Goal: Task Accomplishment & Management: Manage account settings

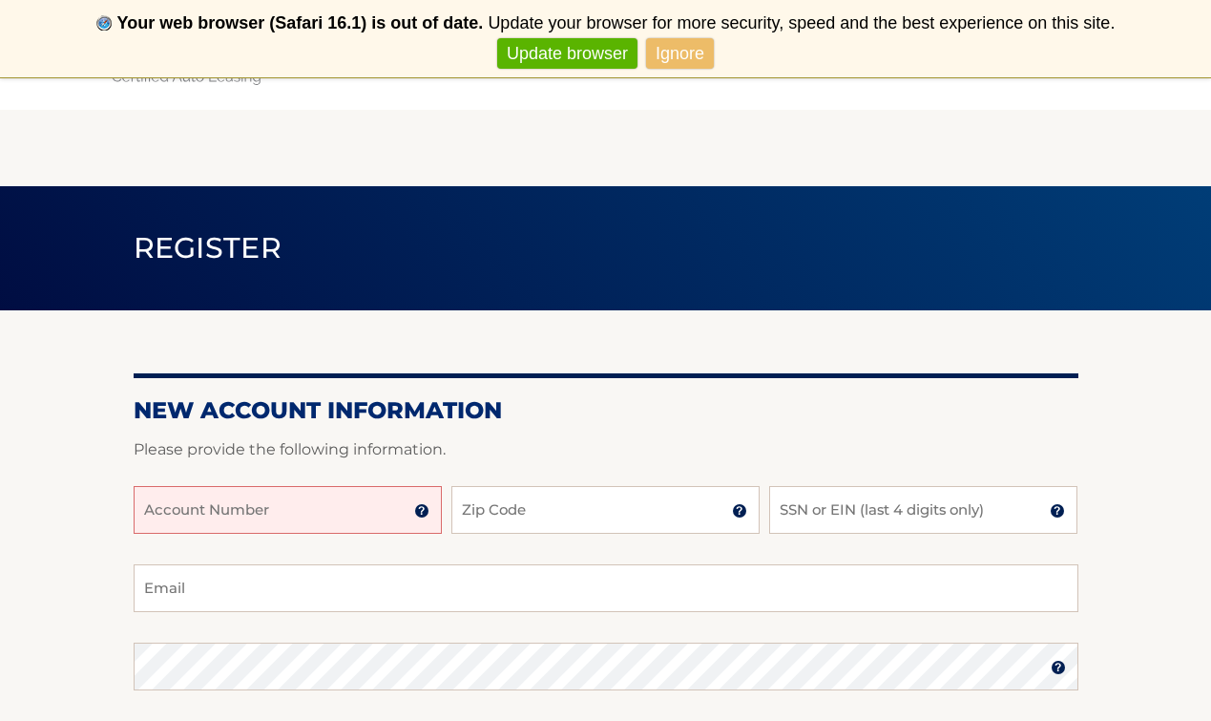
click at [369, 516] on input "Account Number" at bounding box center [288, 510] width 308 height 48
type input "Abraham Sic"
type input "11210"
click at [808, 508] on input "SSN or EIN (last 4 digits only)" at bounding box center [923, 510] width 308 height 48
type input "5340"
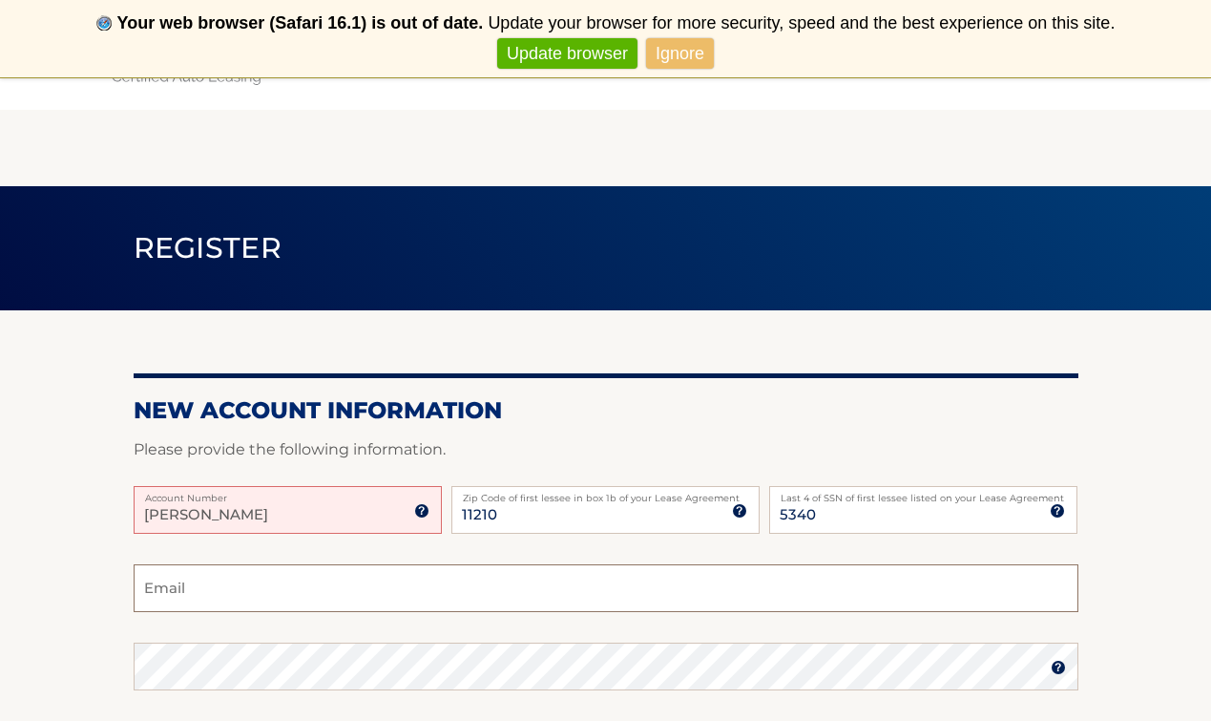
click at [579, 608] on input "Email" at bounding box center [606, 588] width 945 height 48
type input "abesicherman83@gmail.com"
click at [60, 615] on section "New Account Information Please provide the following information. Abraham Sic A…" at bounding box center [605, 683] width 1211 height 746
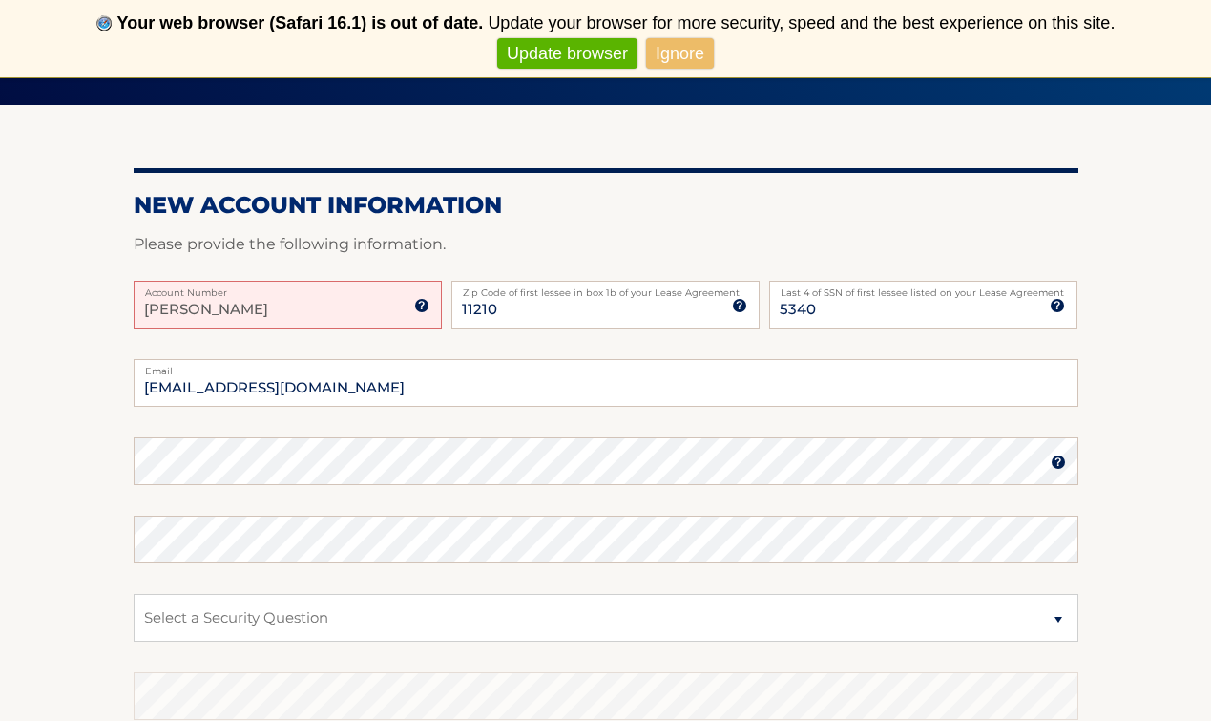
scroll to position [267, 0]
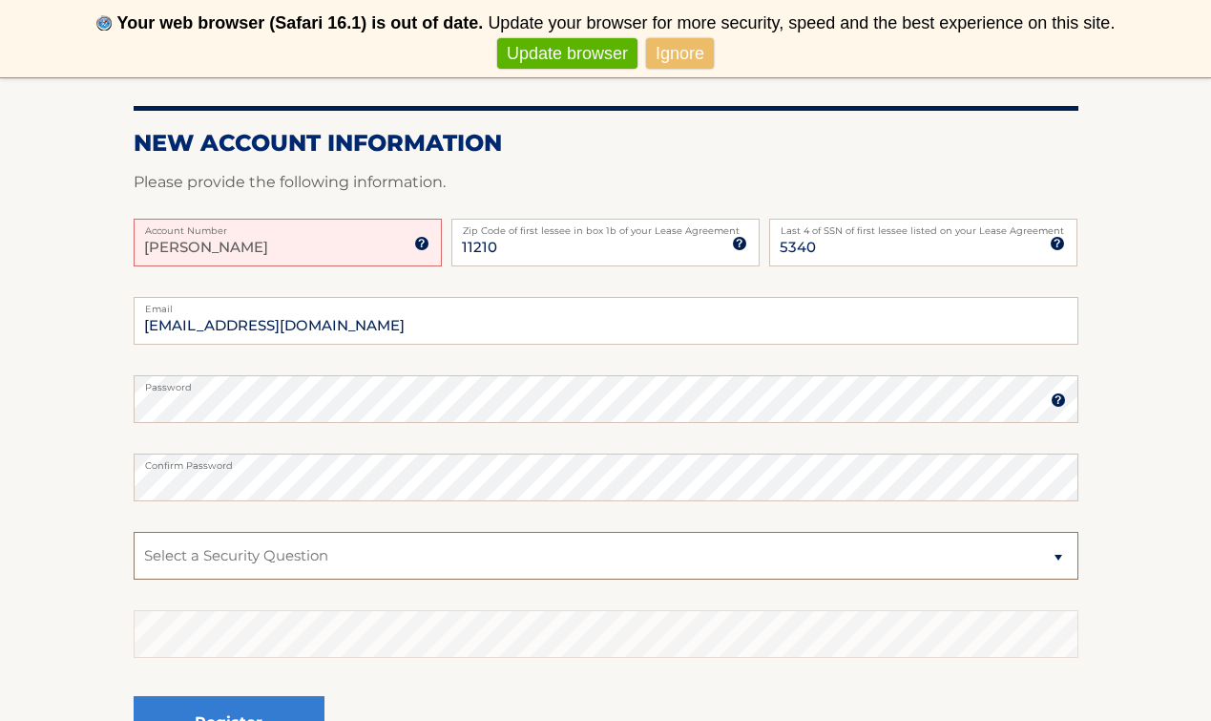
select select "3"
click at [65, 527] on section "New Account Information Please provide the following information. Abraham Sic A…" at bounding box center [605, 416] width 1211 height 746
click at [357, 236] on input "Abraham Sic" at bounding box center [288, 243] width 308 height 48
type input "A"
click at [116, 213] on section "New Account Information Please provide the following information. Account Numbe…" at bounding box center [605, 416] width 1211 height 746
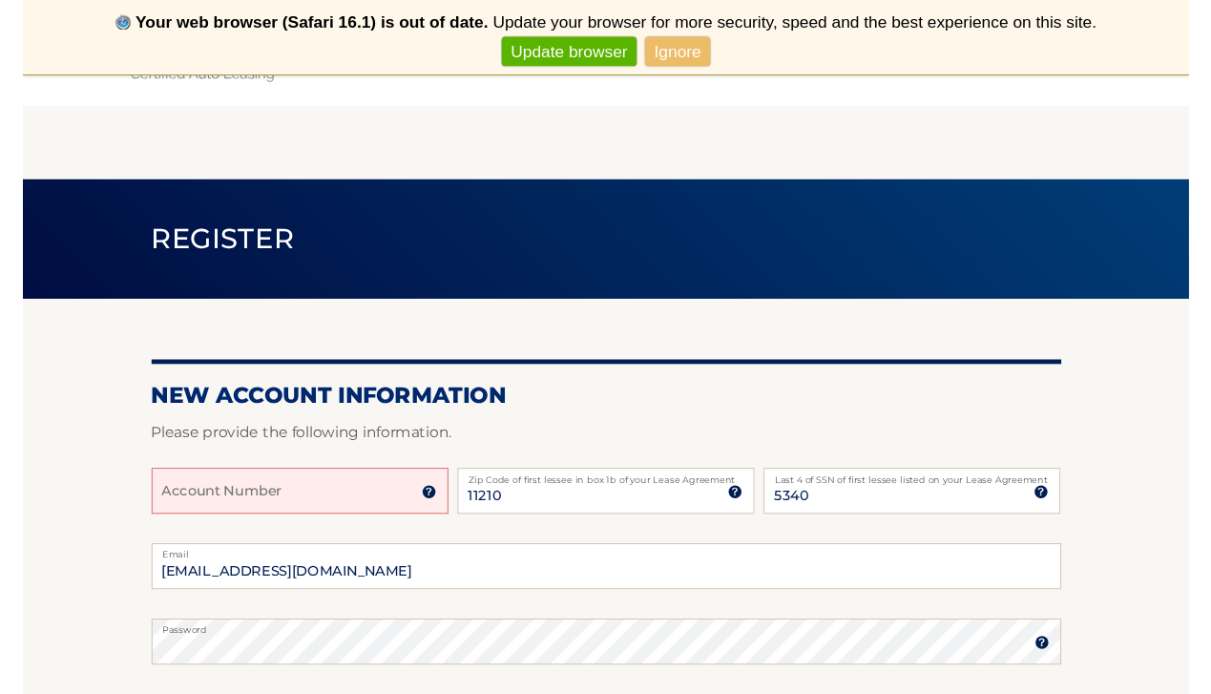
scroll to position [38, 0]
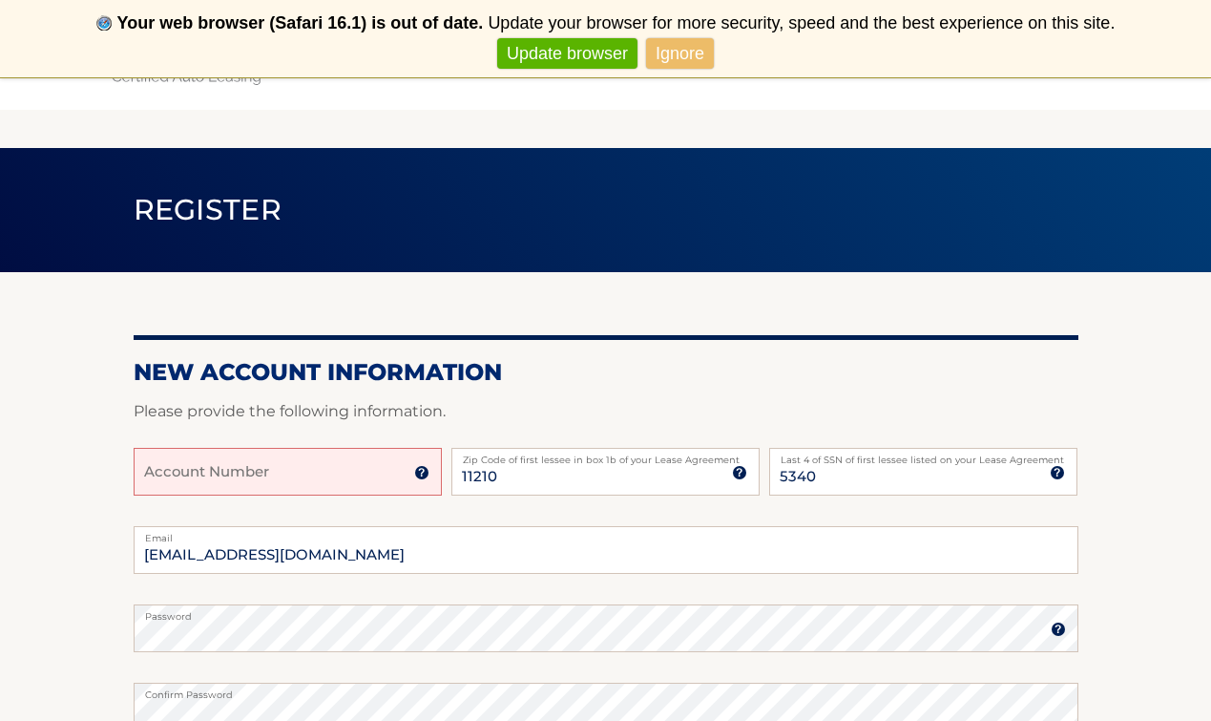
click at [677, 35] on div "Your web browser (Safari 16.1) is out of date. Update your browser for more sec…" at bounding box center [605, 38] width 1211 height 77
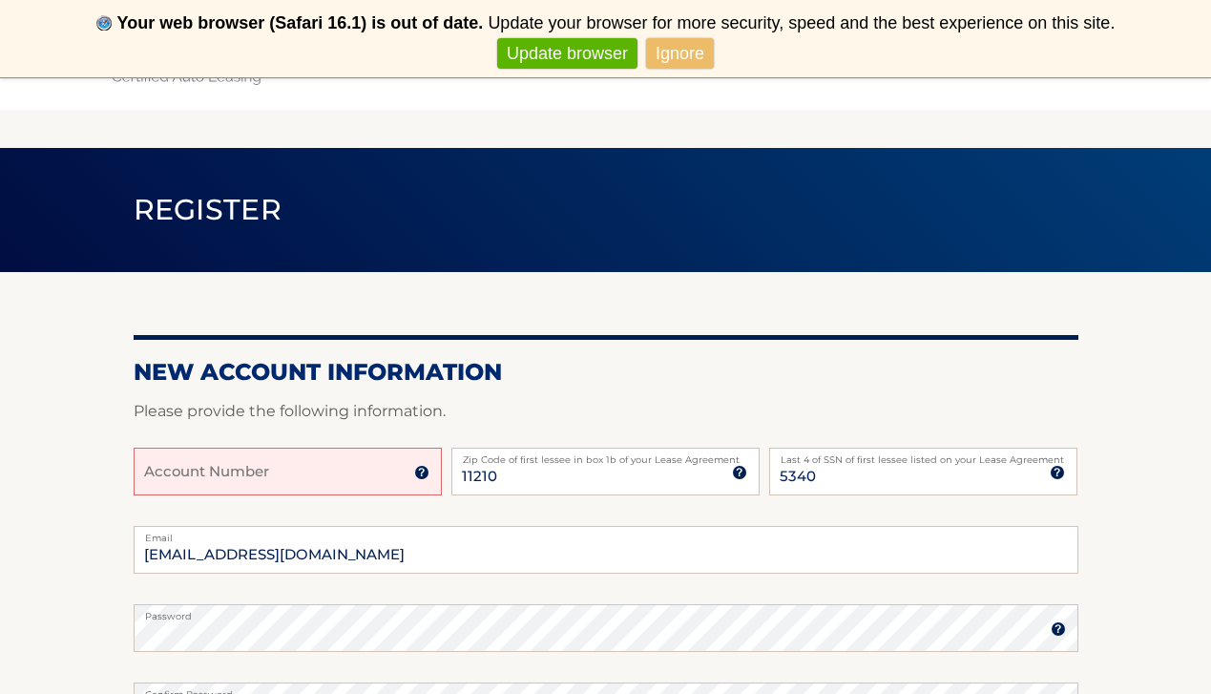
click at [1074, 116] on main "Register New Account Information Please provide the following information. Acco…" at bounding box center [605, 527] width 1211 height 979
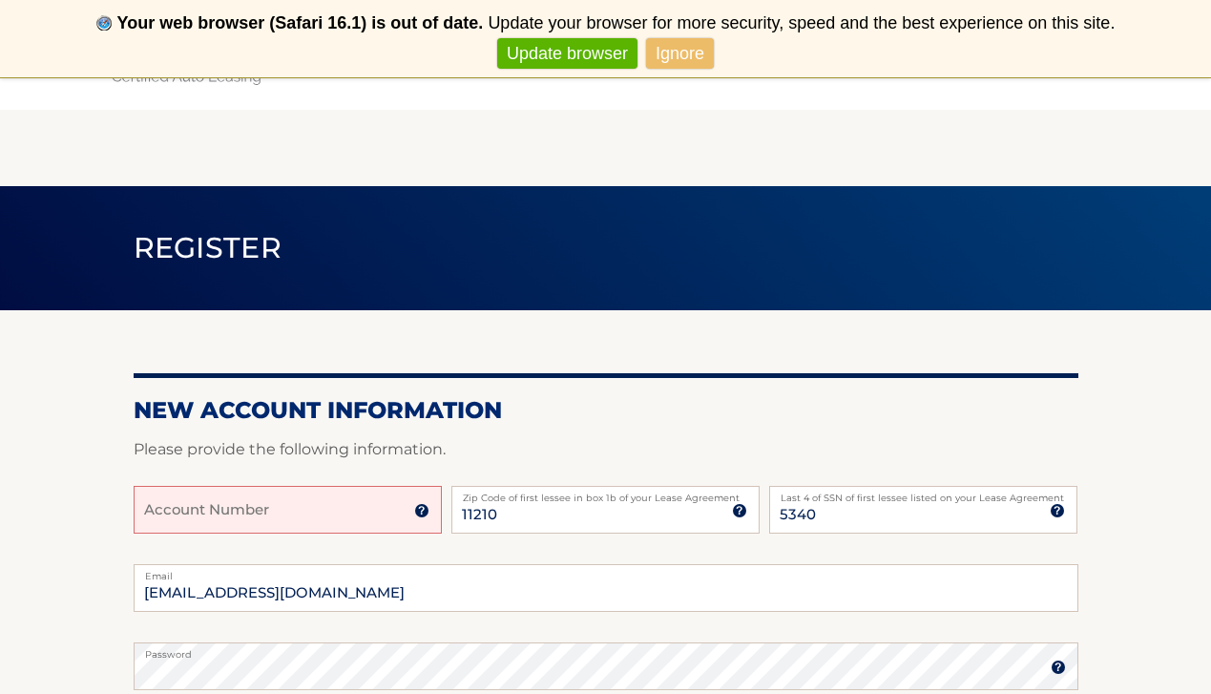
click at [685, 53] on link "Ignore" at bounding box center [680, 54] width 68 height 32
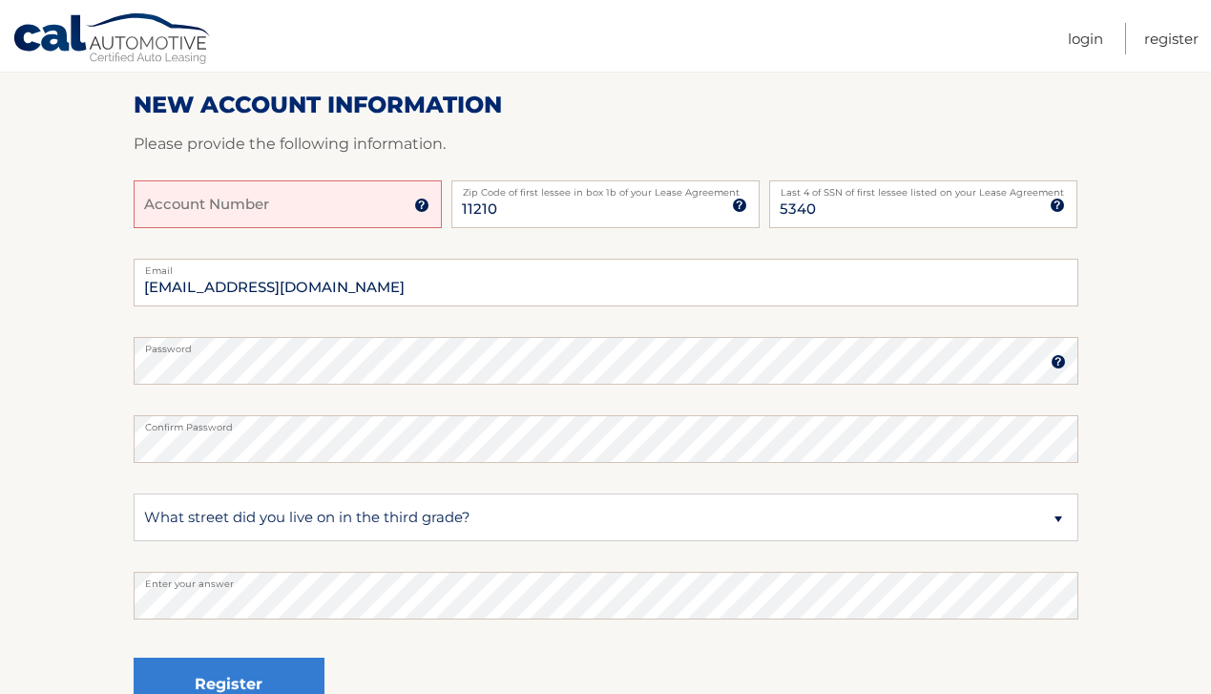
scroll to position [305, 0]
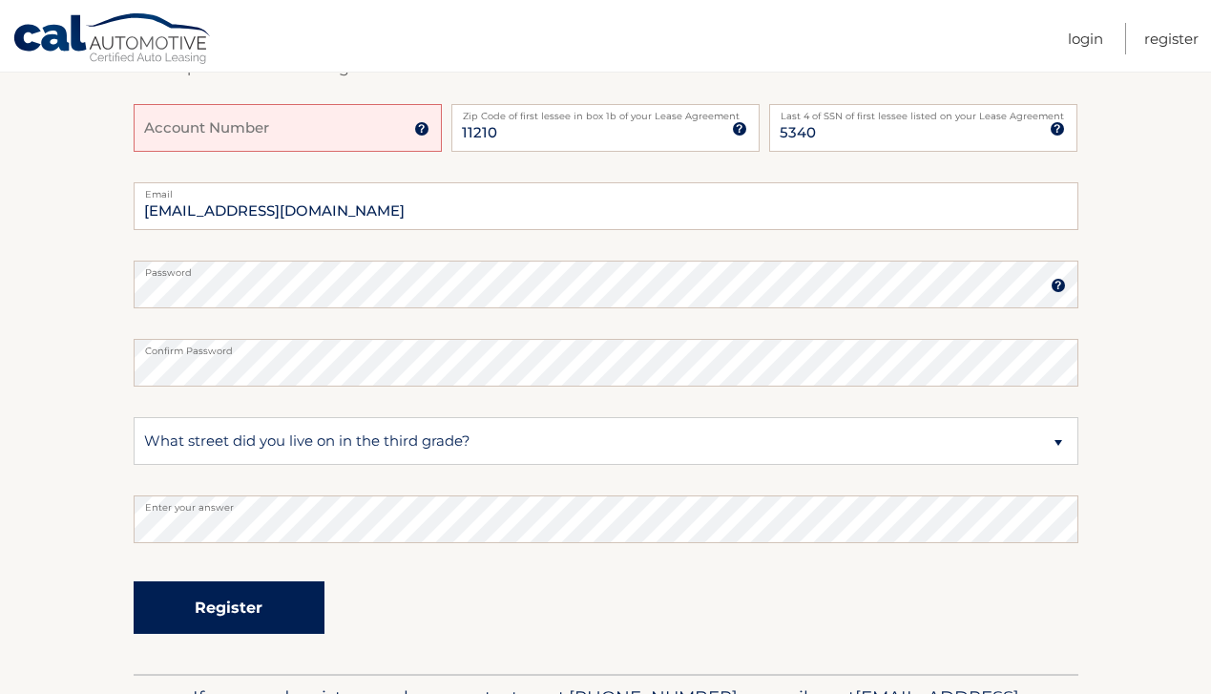
click at [273, 610] on button "Register" at bounding box center [229, 607] width 191 height 53
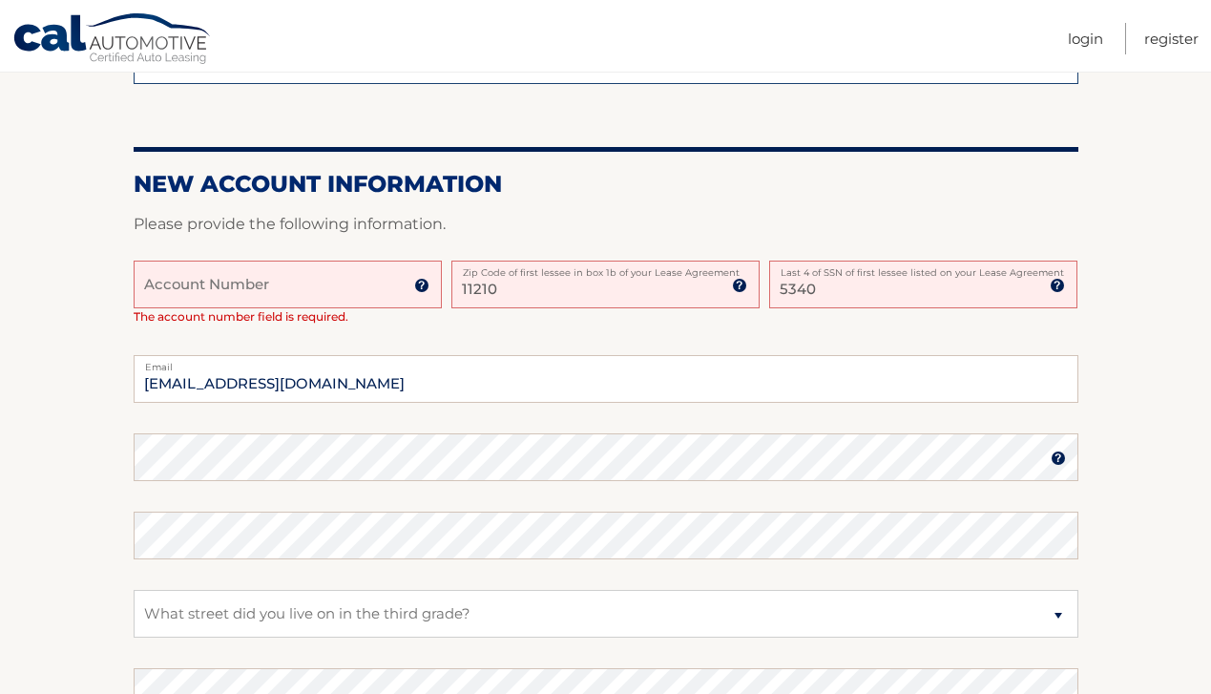
scroll to position [344, 0]
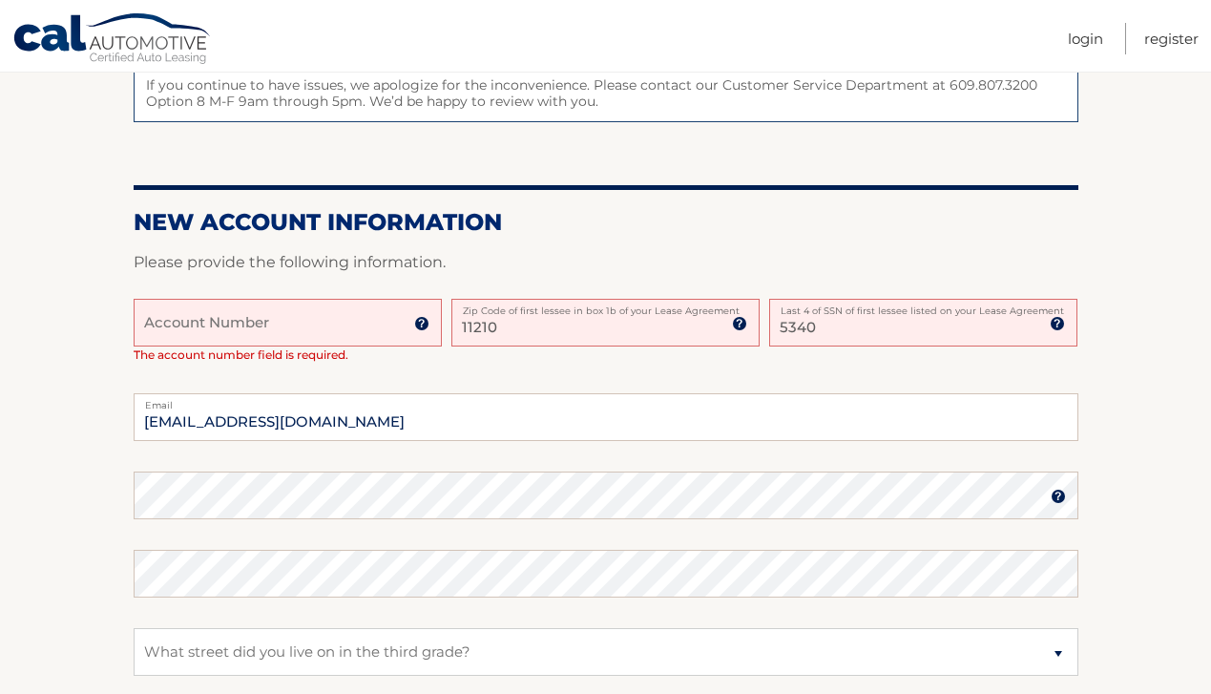
click at [365, 327] on input "Account Number" at bounding box center [288, 323] width 308 height 48
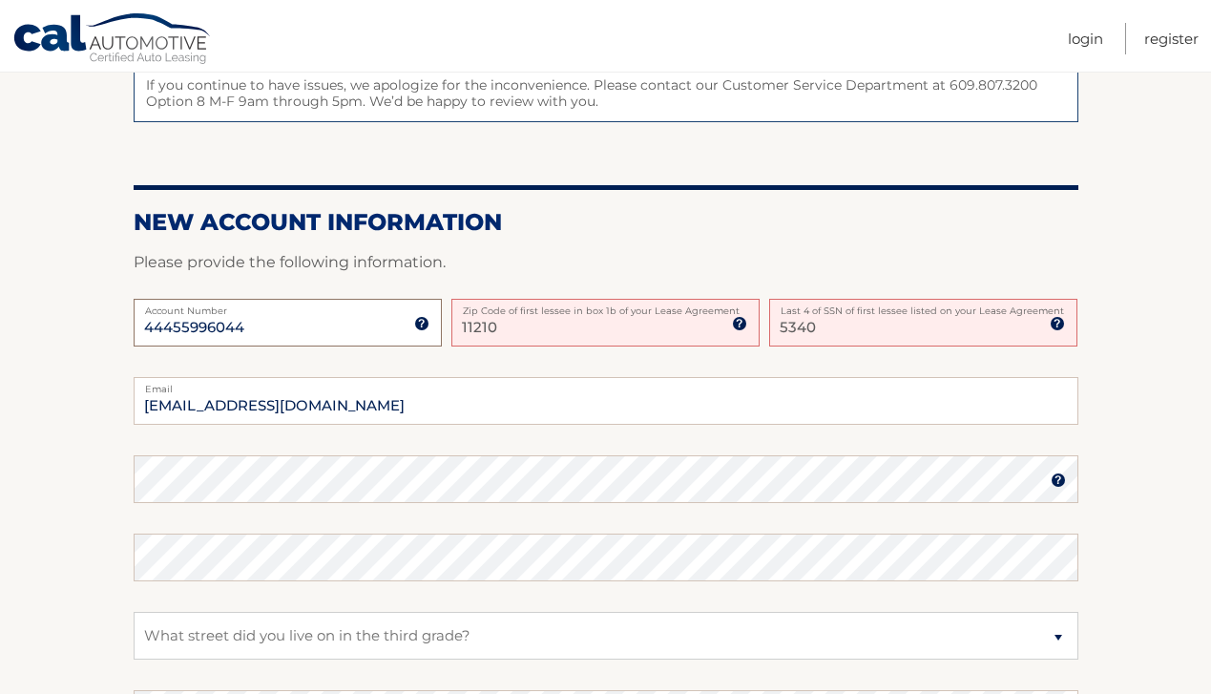
type input "44455996044"
click at [97, 570] on section "One or more fields have an error. Some things to keep in mind when creating you…" at bounding box center [605, 379] width 1211 height 979
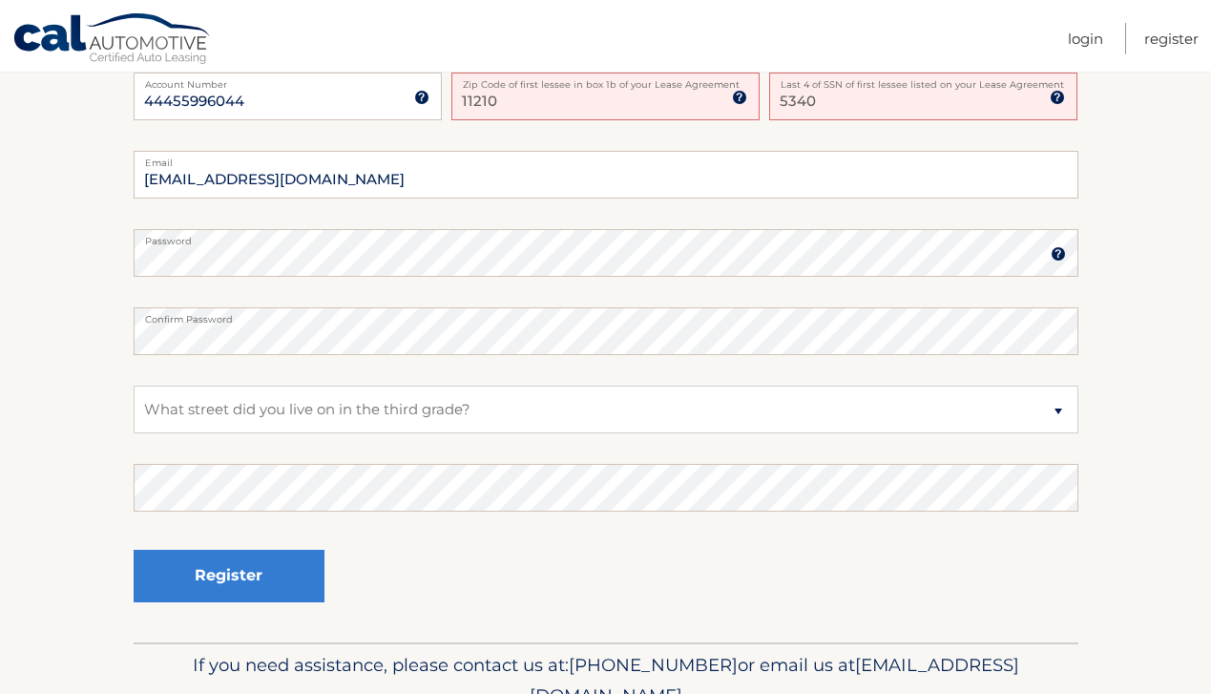
scroll to position [611, 0]
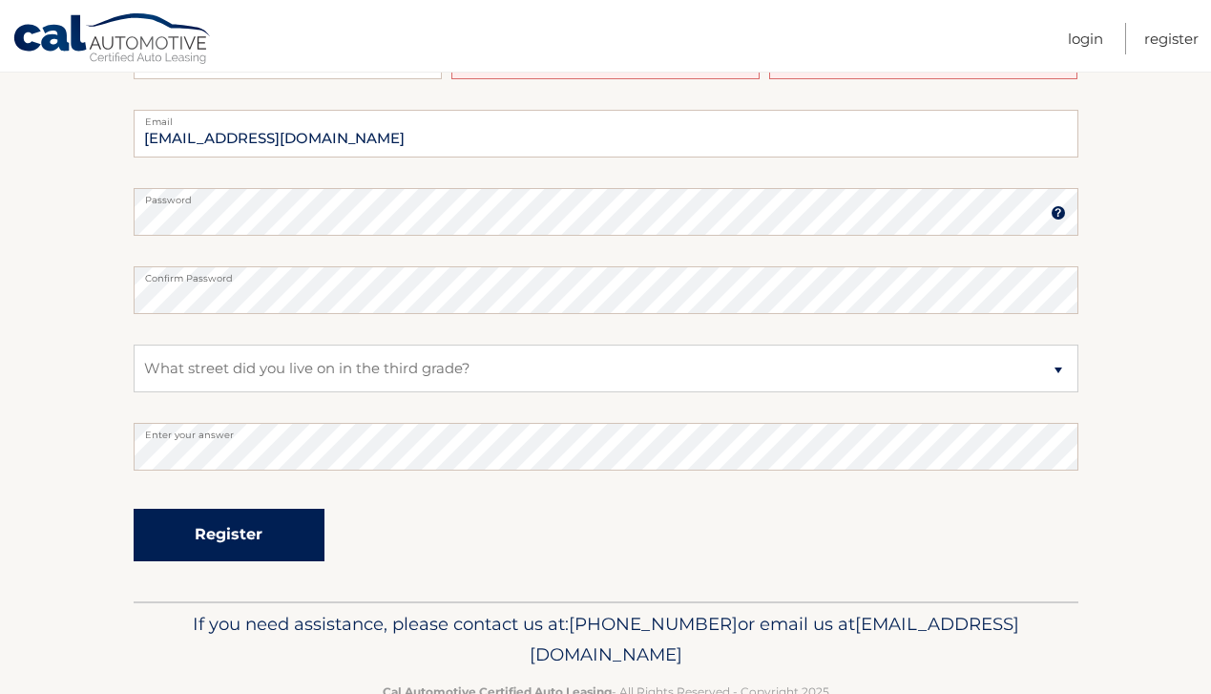
click at [191, 533] on button "Register" at bounding box center [229, 535] width 191 height 53
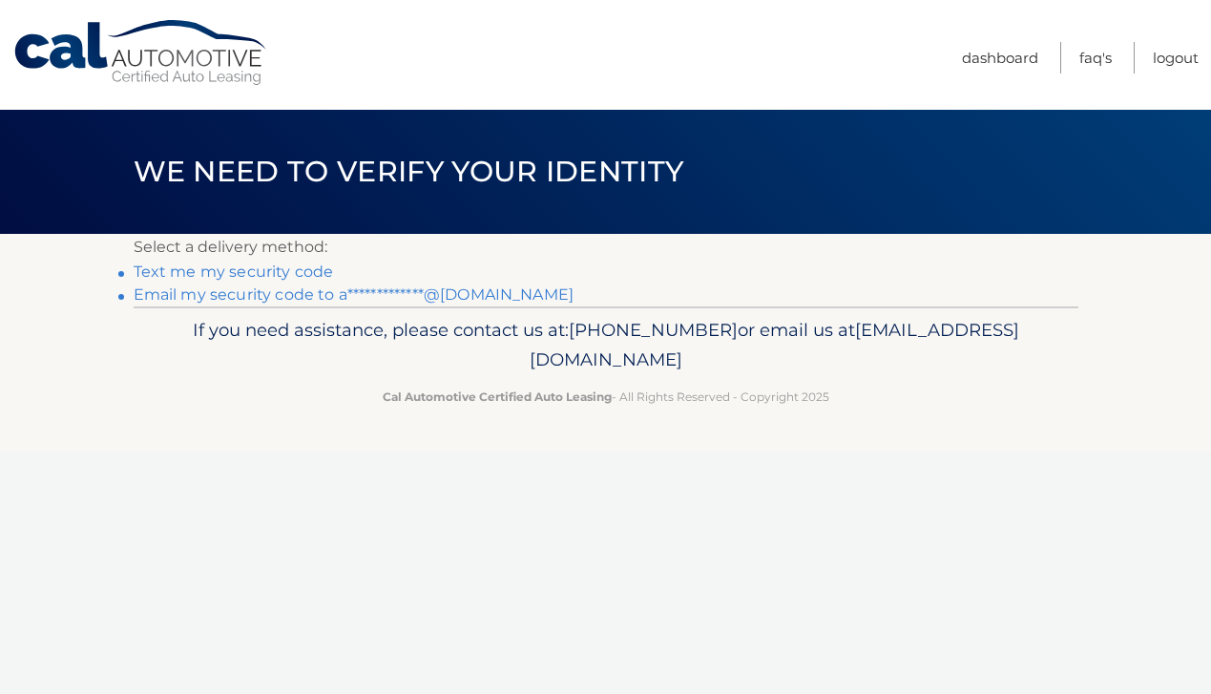
click at [305, 271] on link "Text me my security code" at bounding box center [234, 272] width 200 height 18
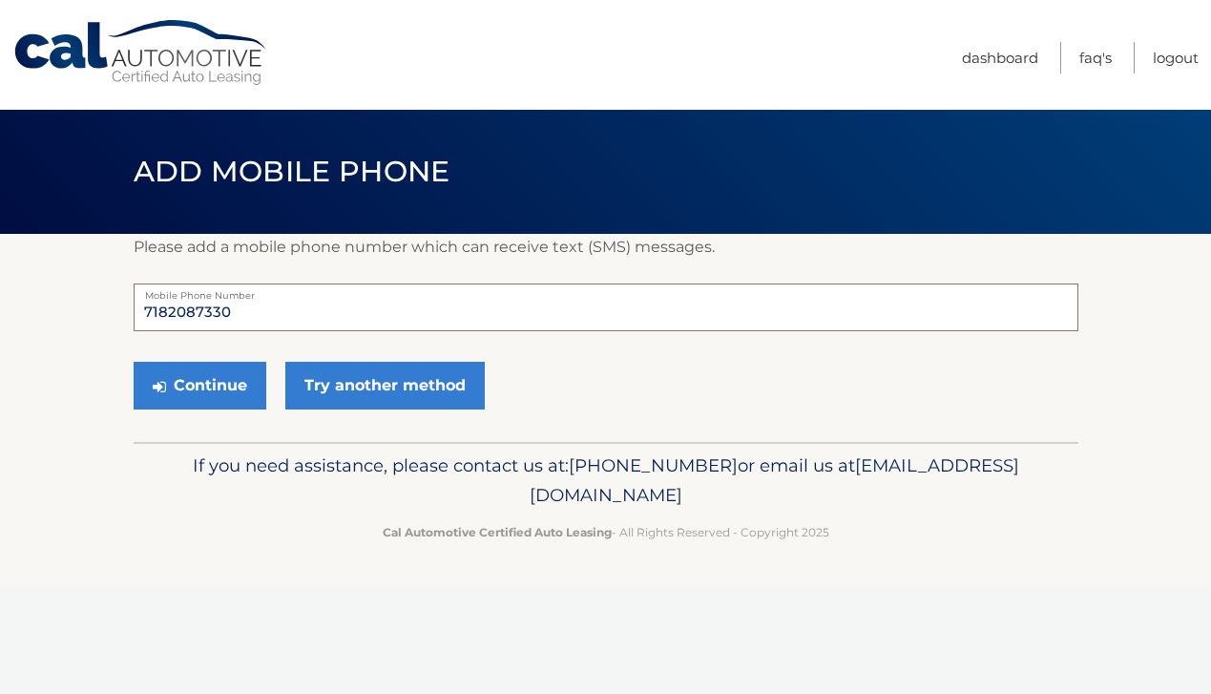
click at [281, 309] on input "7182087330" at bounding box center [606, 308] width 945 height 48
click at [247, 377] on button "Continue" at bounding box center [200, 386] width 133 height 48
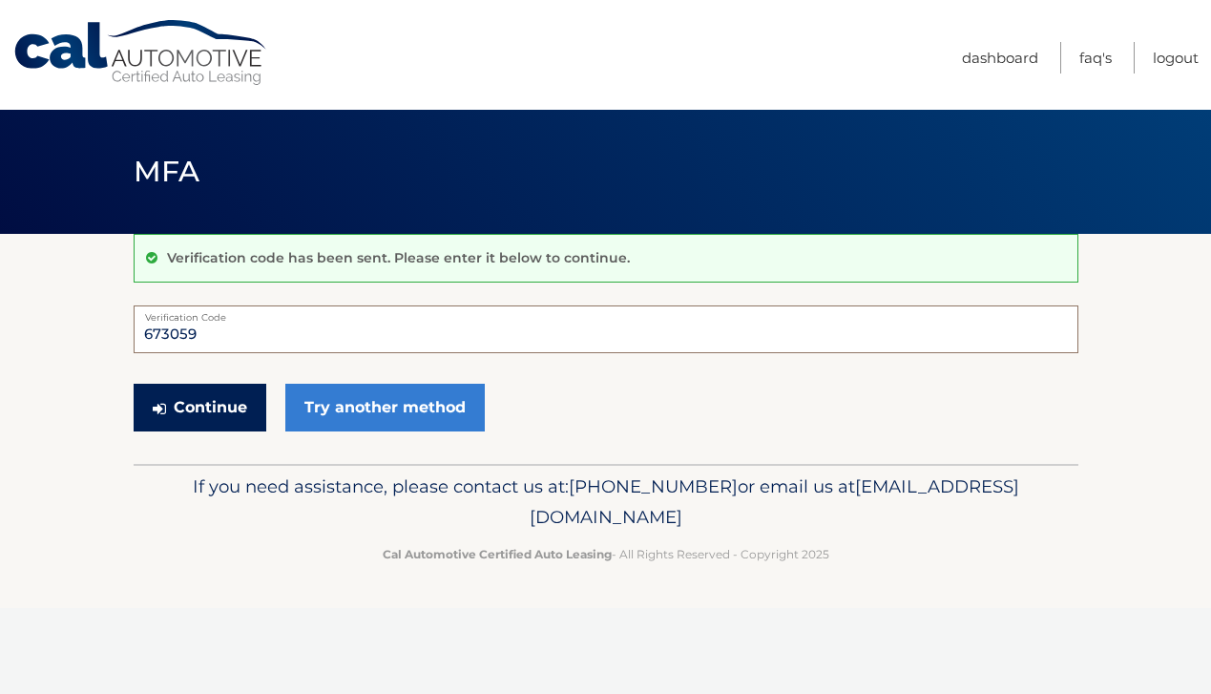
type input "673059"
click at [217, 420] on button "Continue" at bounding box center [200, 408] width 133 height 48
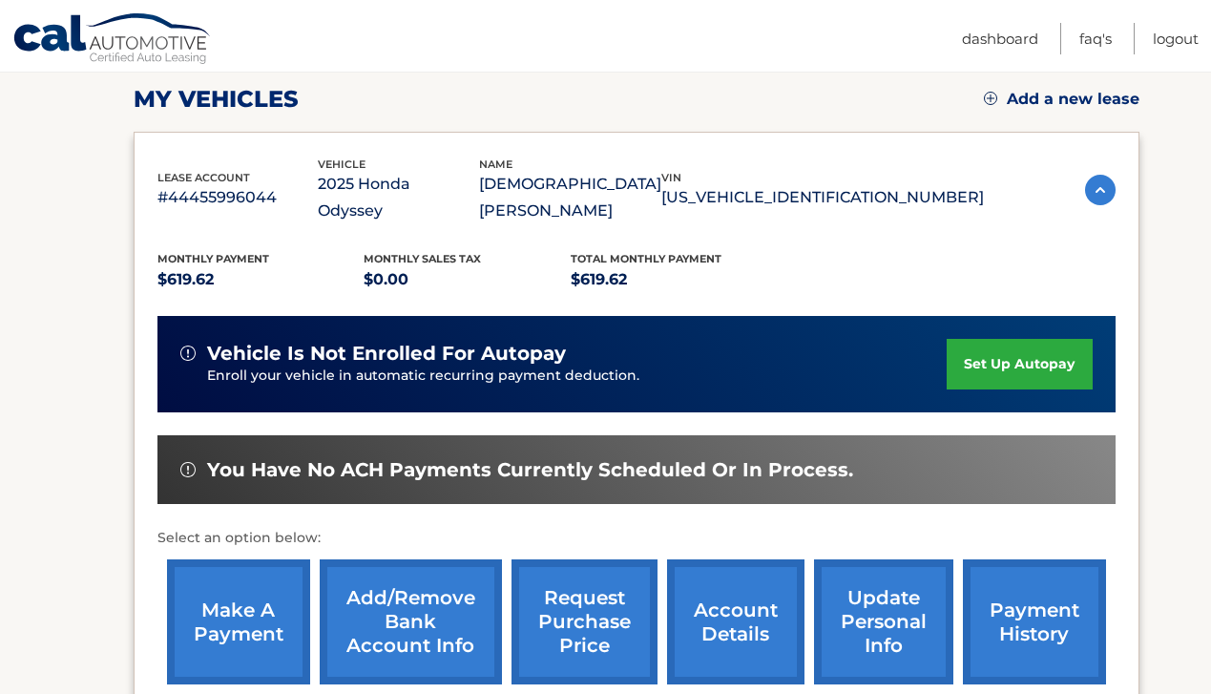
scroll to position [267, 0]
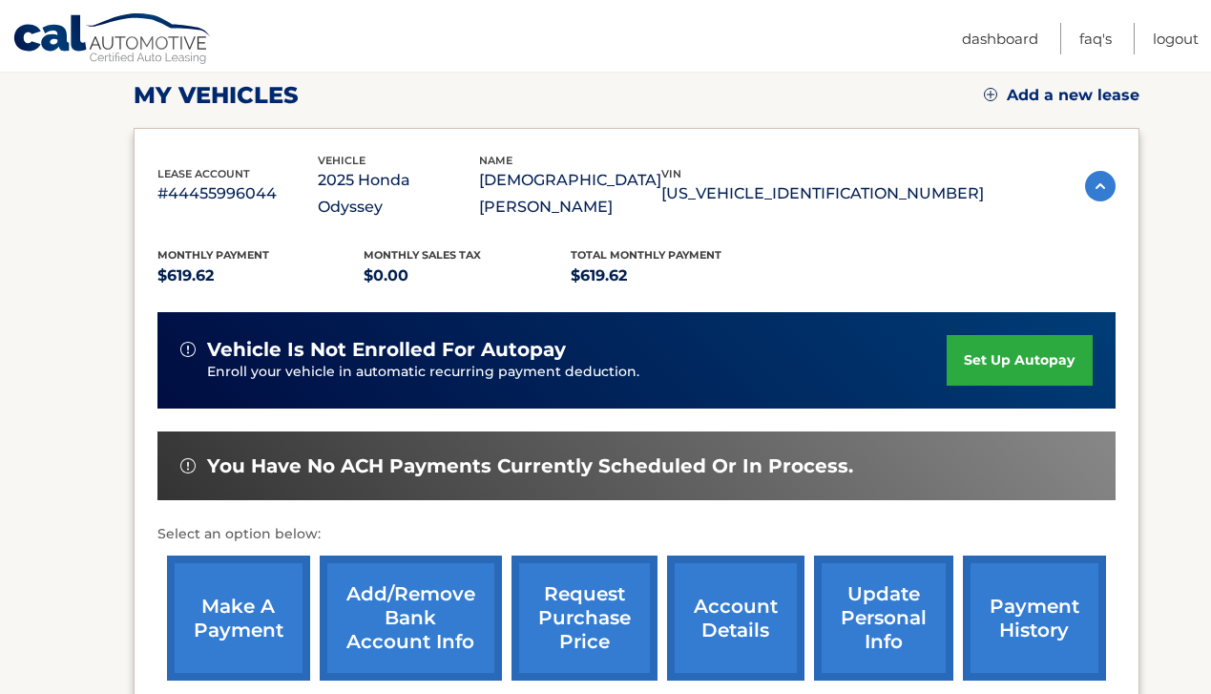
click at [1013, 335] on link "set up autopay" at bounding box center [1019, 360] width 145 height 51
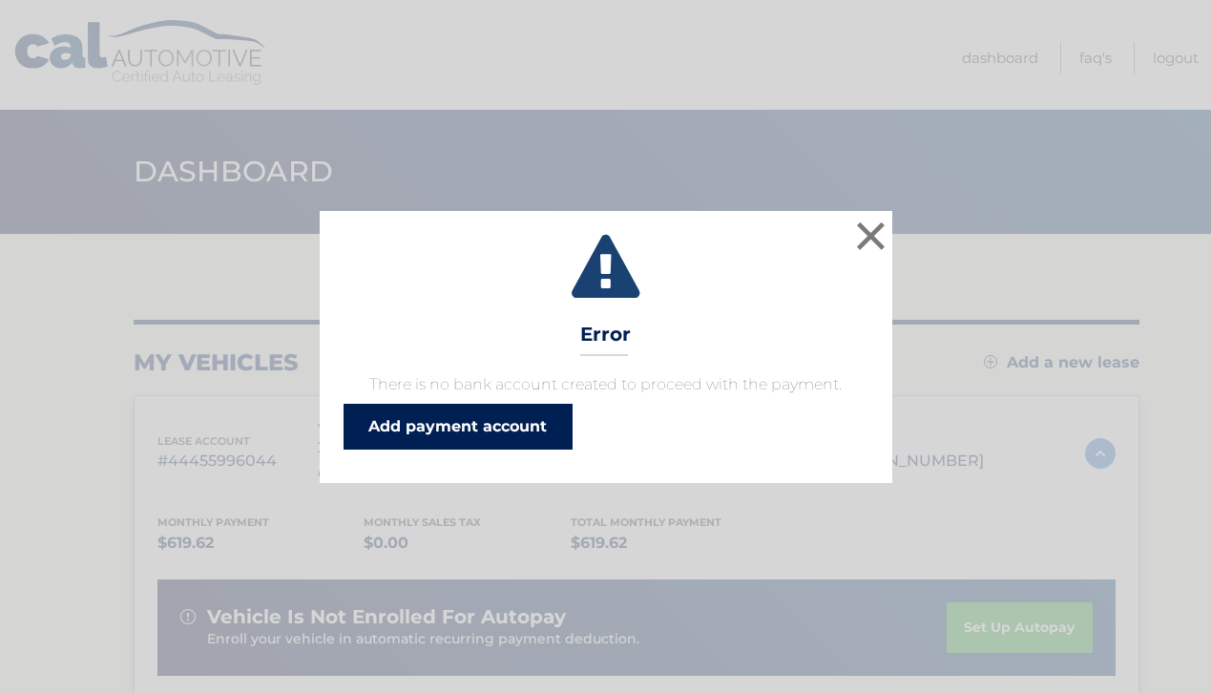
click at [464, 427] on link "Add payment account" at bounding box center [458, 427] width 229 height 46
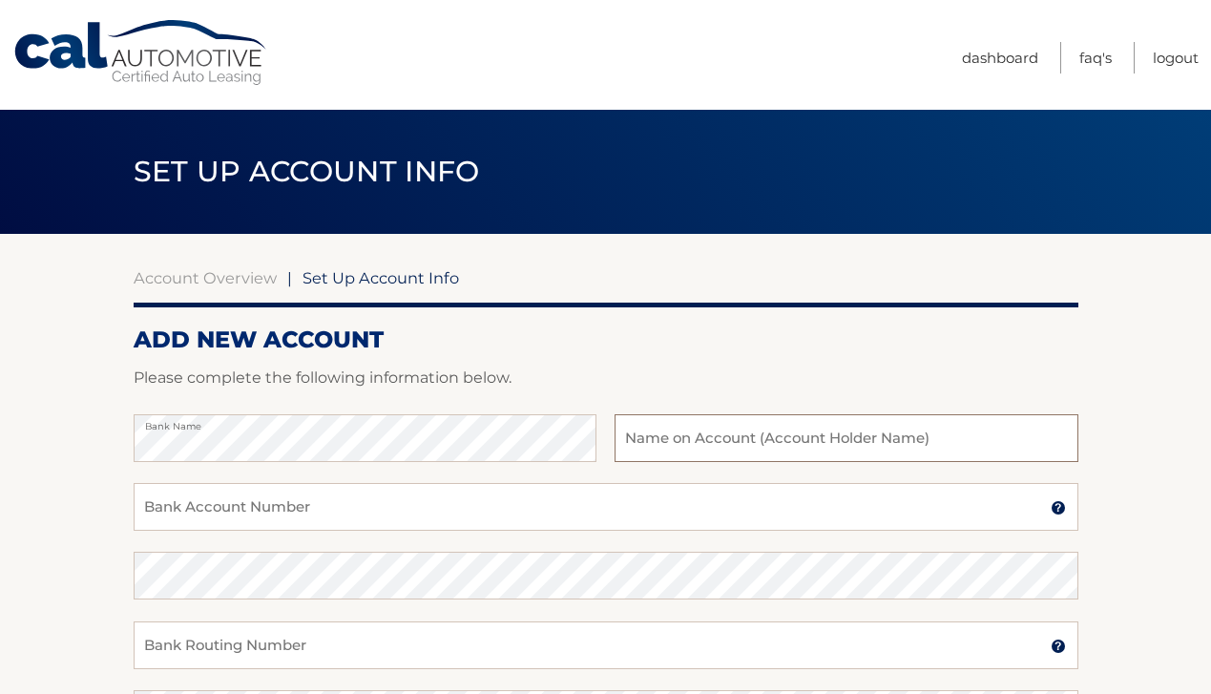
click at [706, 428] on input "text" at bounding box center [846, 438] width 463 height 48
type input "[PERSON_NAME]"
click at [721, 517] on input "Bank Account Number" at bounding box center [606, 507] width 945 height 48
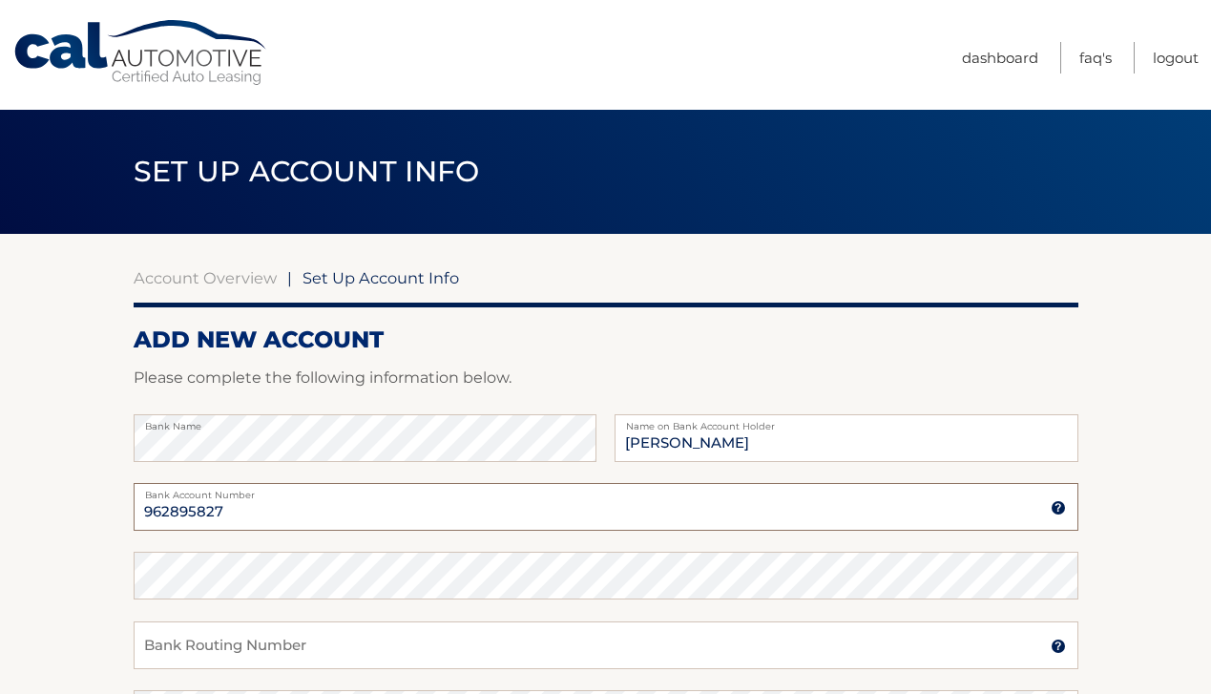
type input "962895827"
click at [593, 637] on input "Bank Routing Number" at bounding box center [606, 645] width 945 height 48
type input "021000021"
click at [105, 603] on section "Account Overview | Set Up Account Info ADD NEW ACCOUNT Please complete the foll…" at bounding box center [605, 598] width 1211 height 728
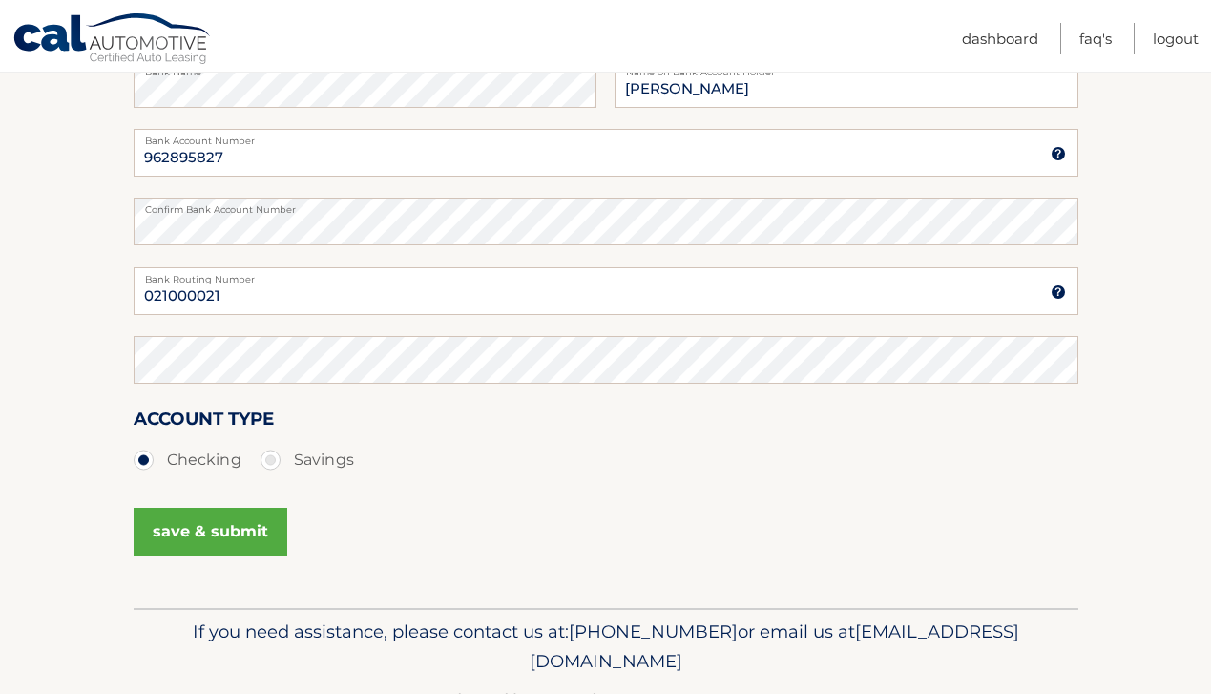
scroll to position [382, 0]
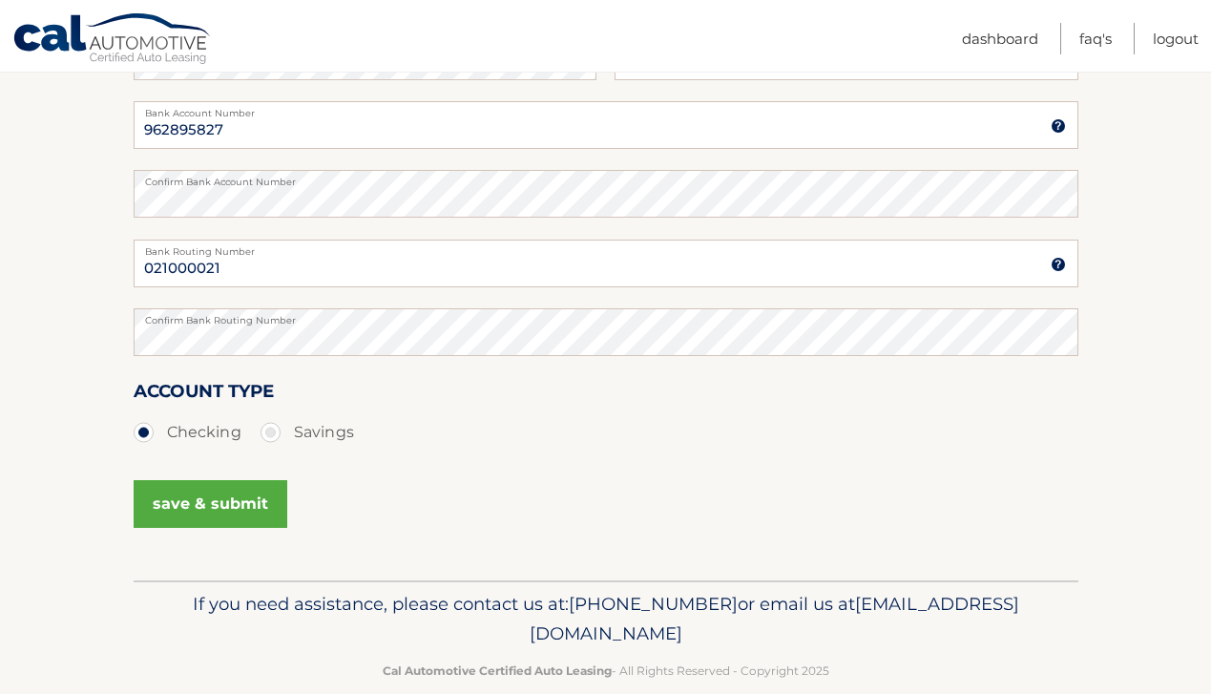
click at [186, 507] on button "save & submit" at bounding box center [211, 504] width 154 height 48
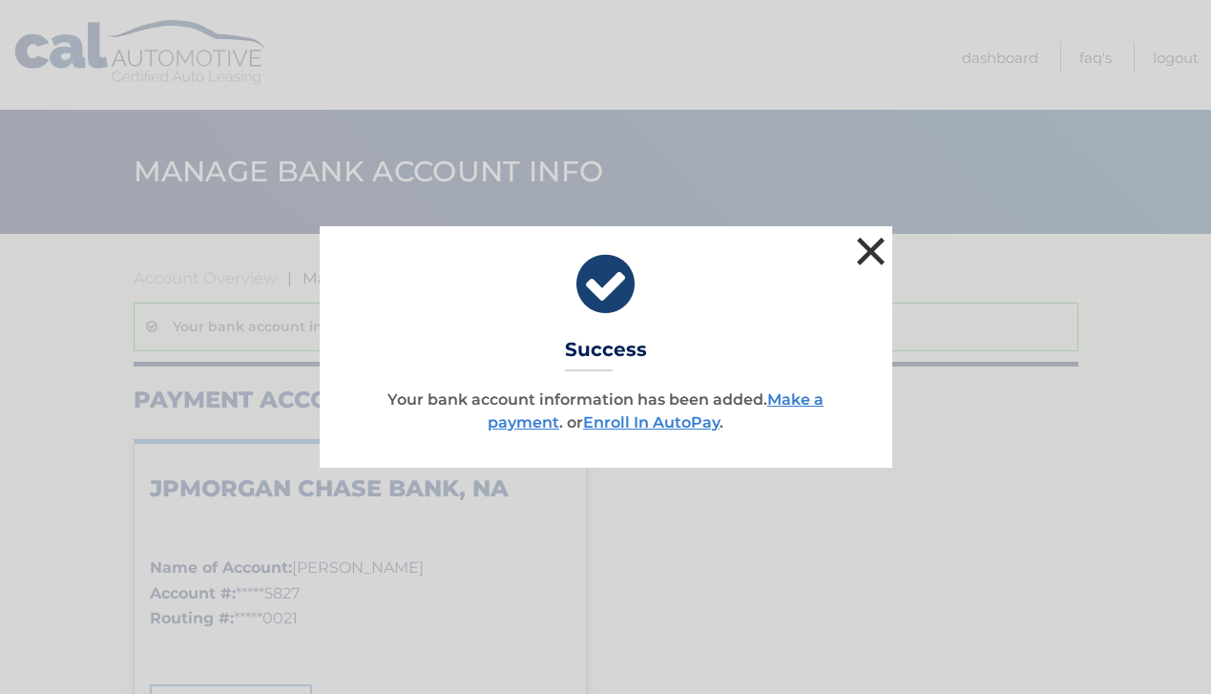
click at [872, 245] on button "×" at bounding box center [872, 251] width 38 height 38
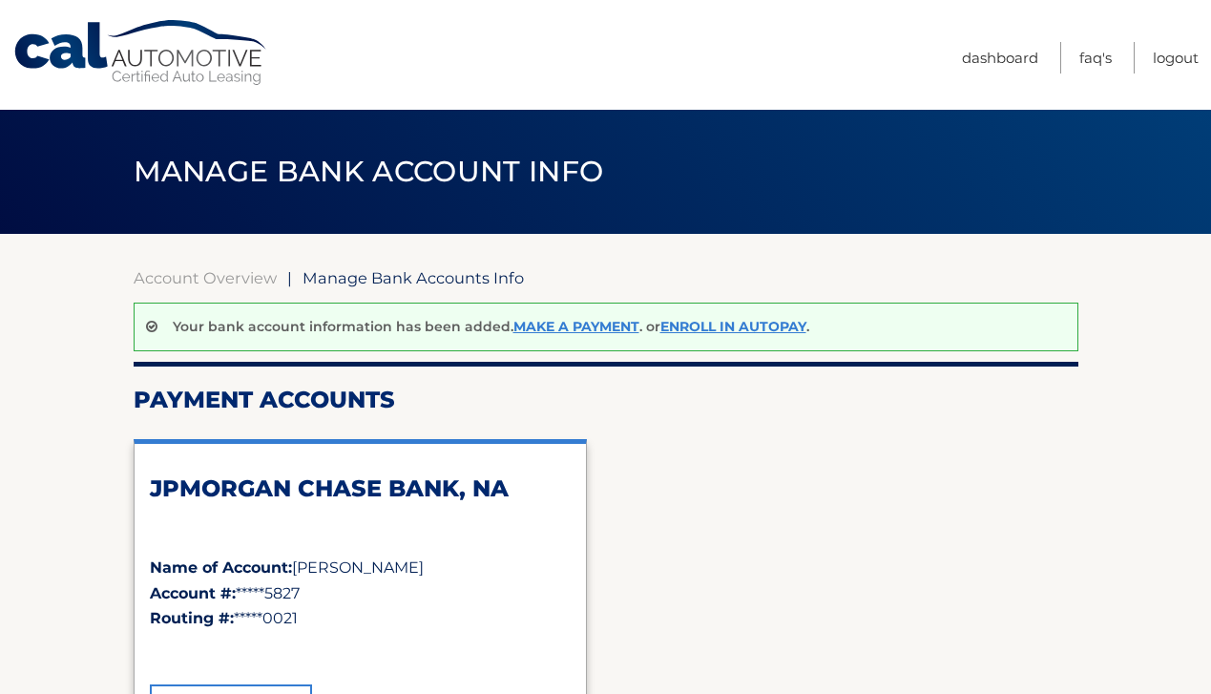
click at [727, 596] on div "JPMORGAN CHASE BANK, NA Name of Account: Abraham Sicherman Account #: *****5827…" at bounding box center [606, 611] width 945 height 374
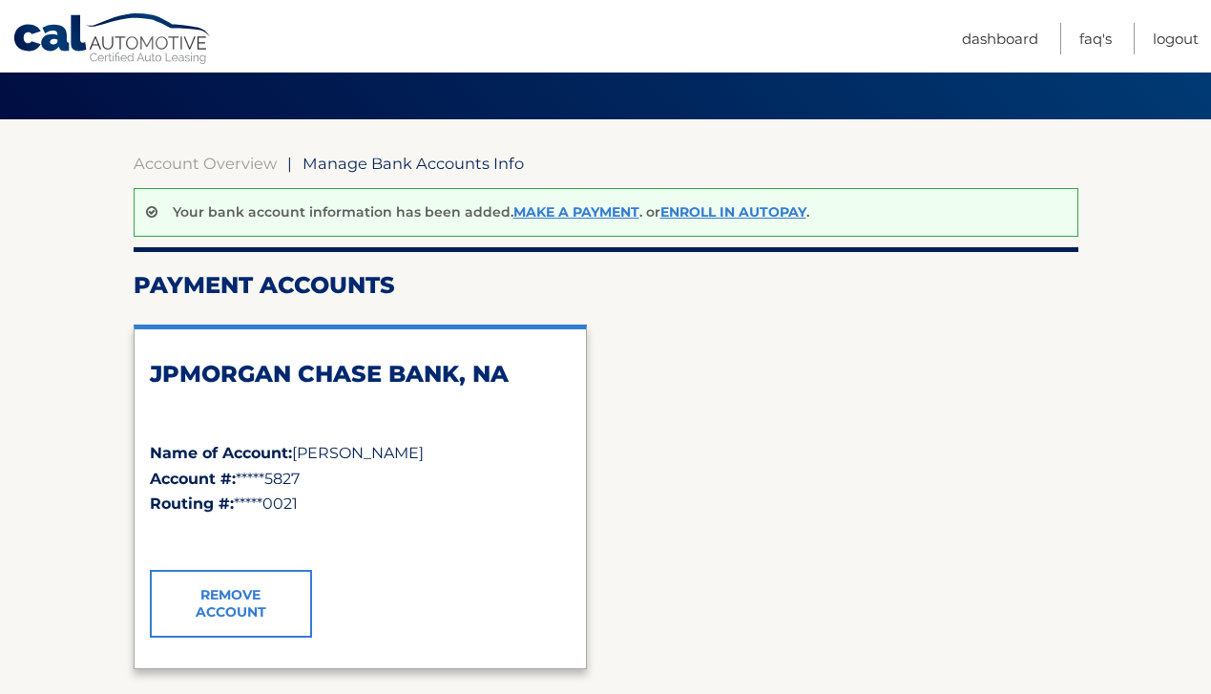
scroll to position [76, 0]
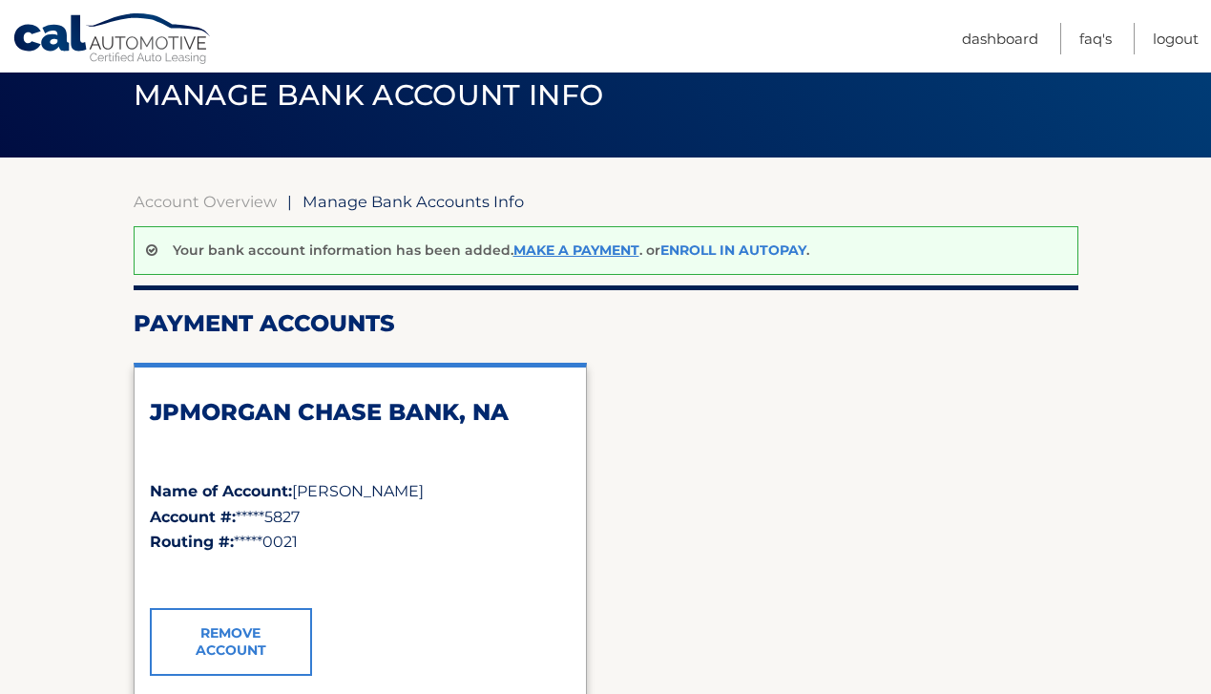
click at [766, 253] on link "Enroll In AutoPay" at bounding box center [734, 250] width 146 height 17
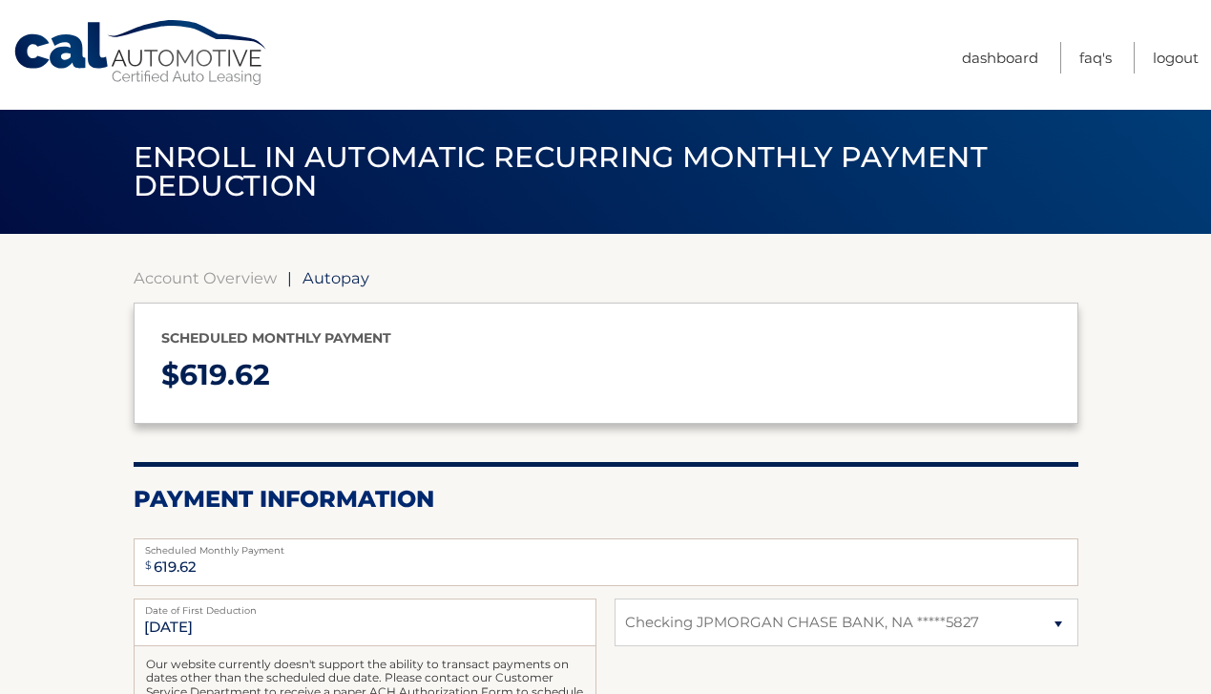
select select "NWI2ZGYzMWYtOGE1Ny00NWY5LTliZjAtMTQyNDBhNTEwNGJl"
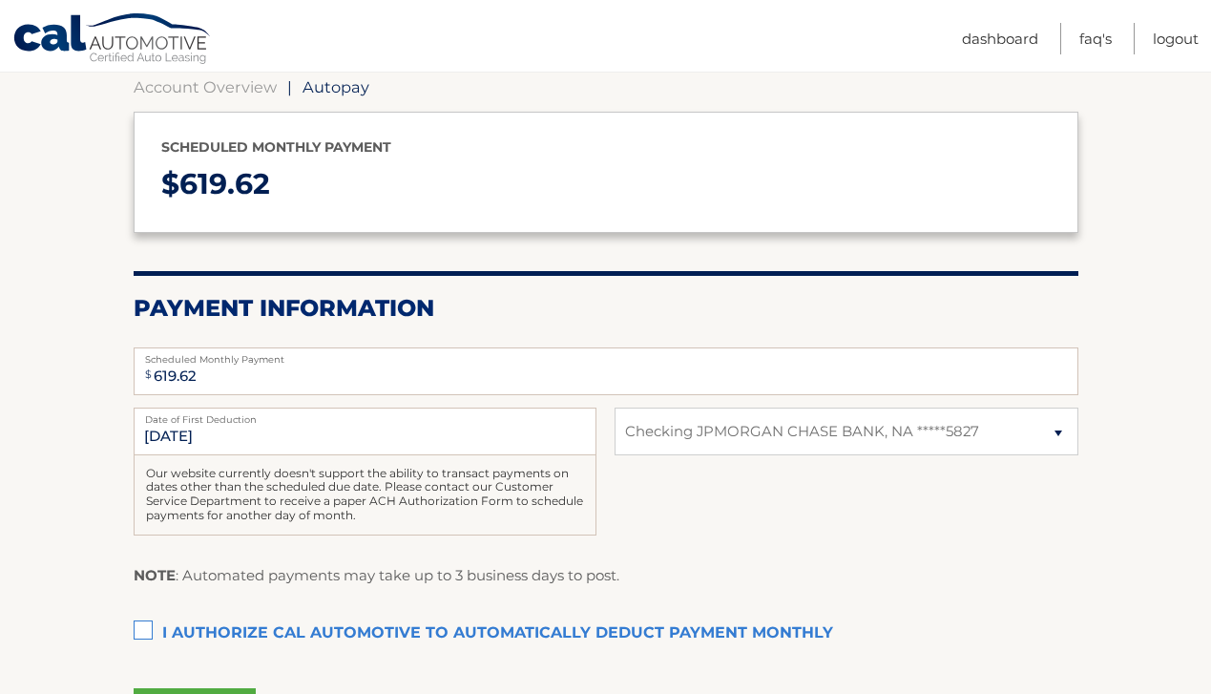
scroll to position [229, 0]
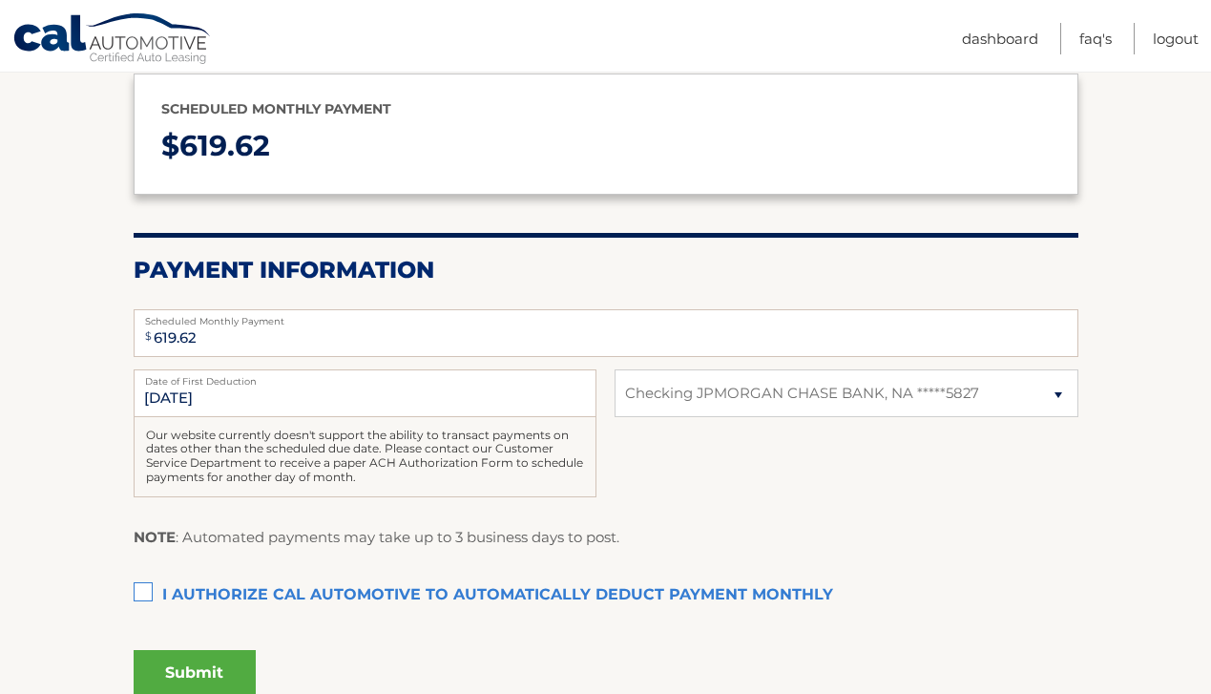
click at [157, 584] on label "I authorize cal automotive to automatically deduct payment monthly This checkbo…" at bounding box center [606, 596] width 945 height 38
click at [0, 0] on input "I authorize cal automotive to automatically deduct payment monthly This checkbo…" at bounding box center [0, 0] width 0 height 0
click at [234, 387] on input "10/1/2025" at bounding box center [365, 393] width 463 height 48
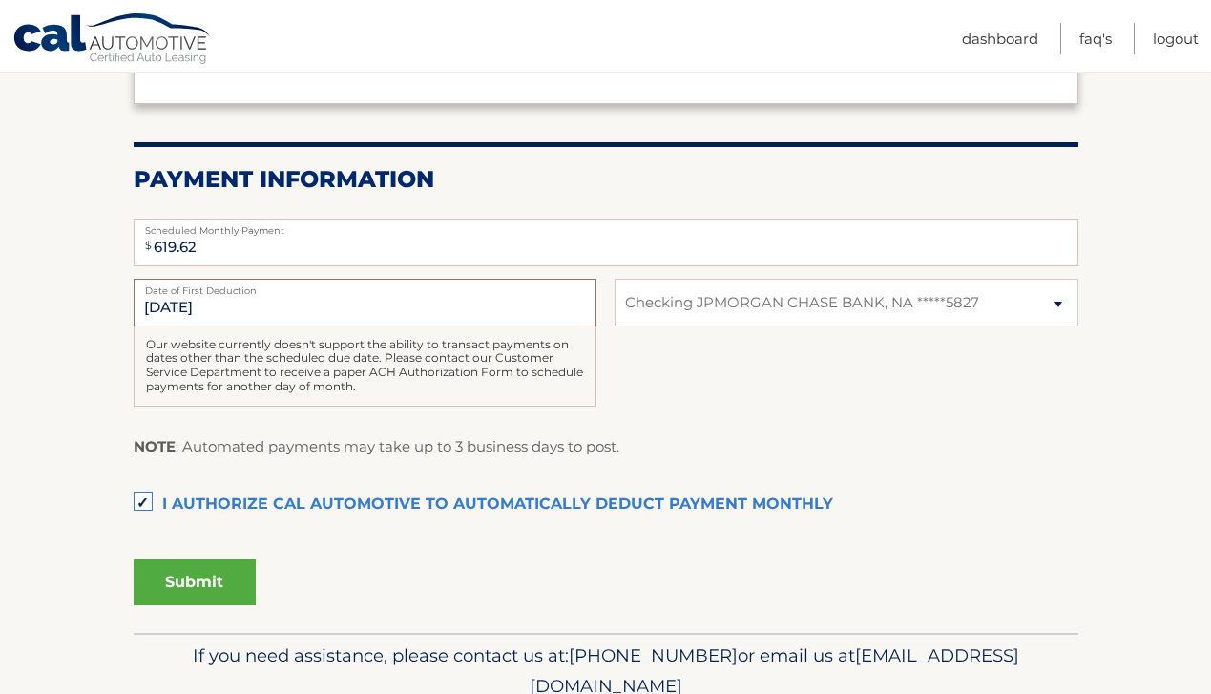
scroll to position [243, 0]
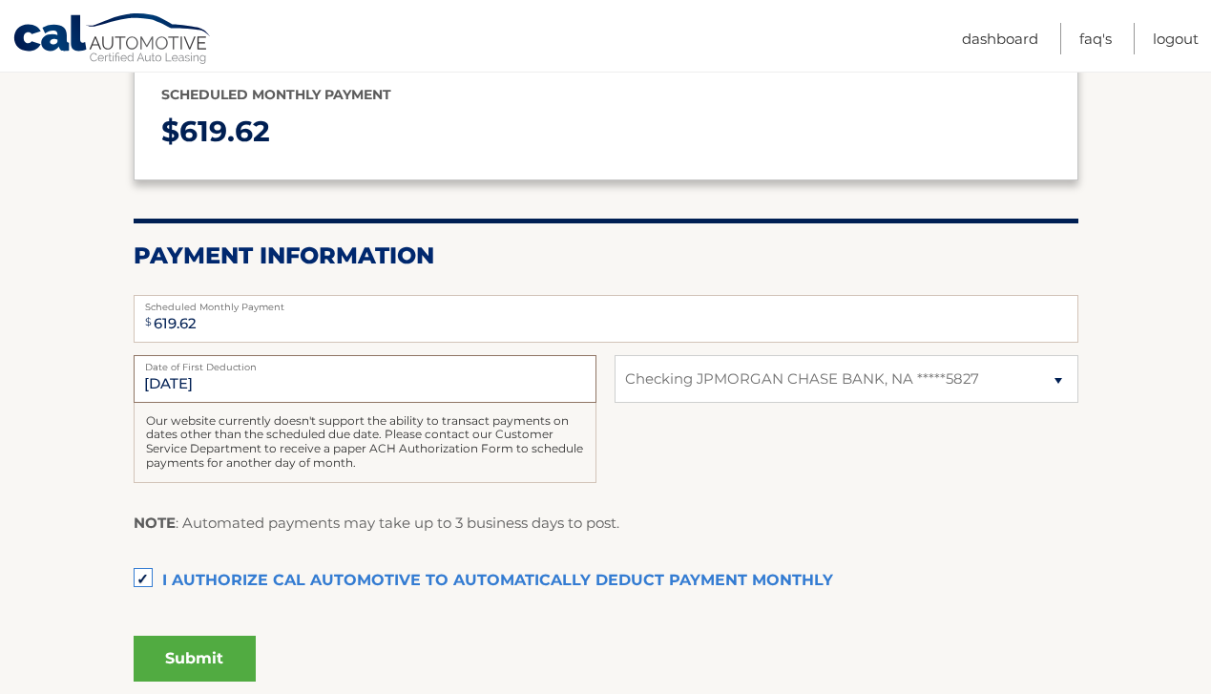
click at [247, 375] on input "10/1/2025" at bounding box center [365, 379] width 463 height 48
click at [226, 381] on input "10/1/2025" at bounding box center [365, 379] width 463 height 48
click at [185, 649] on button "Submit" at bounding box center [195, 659] width 122 height 46
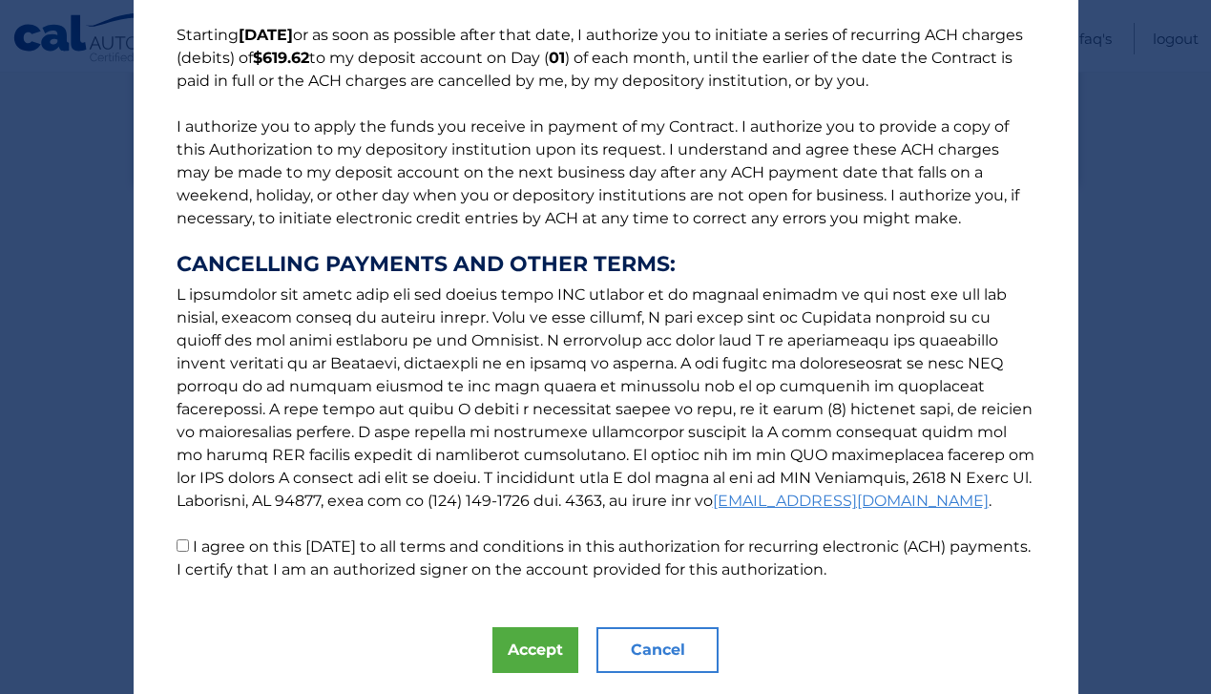
scroll to position [208, 0]
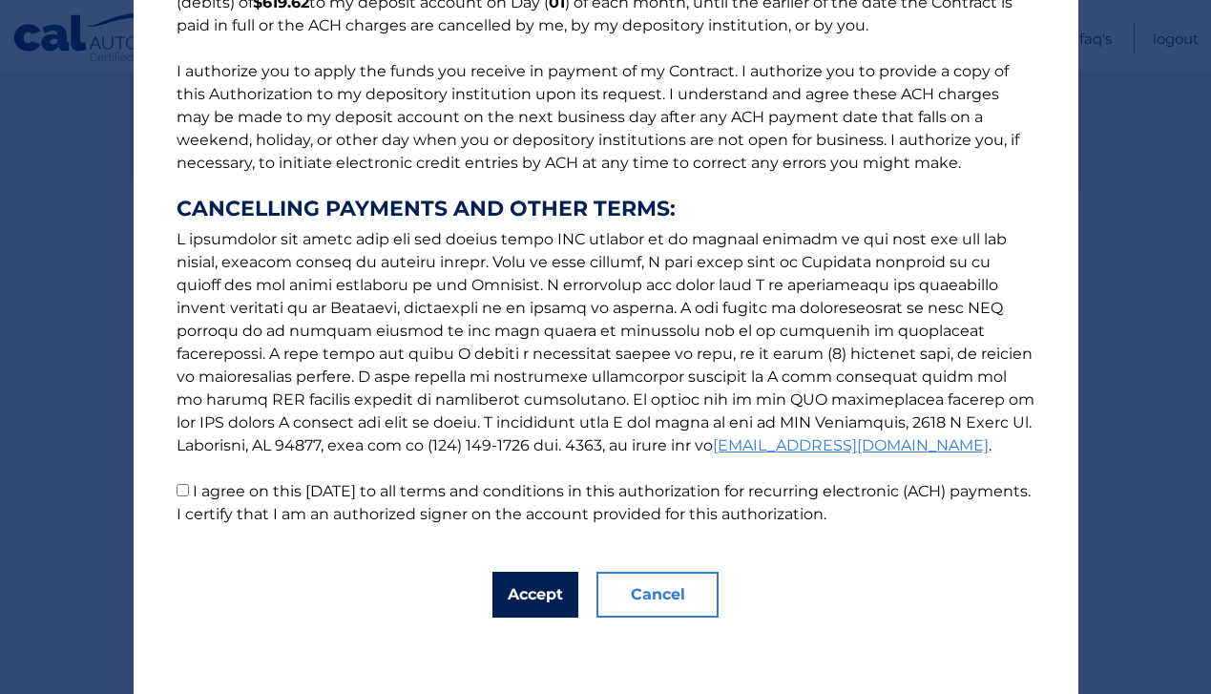
click at [503, 597] on button "Accept" at bounding box center [536, 595] width 86 height 46
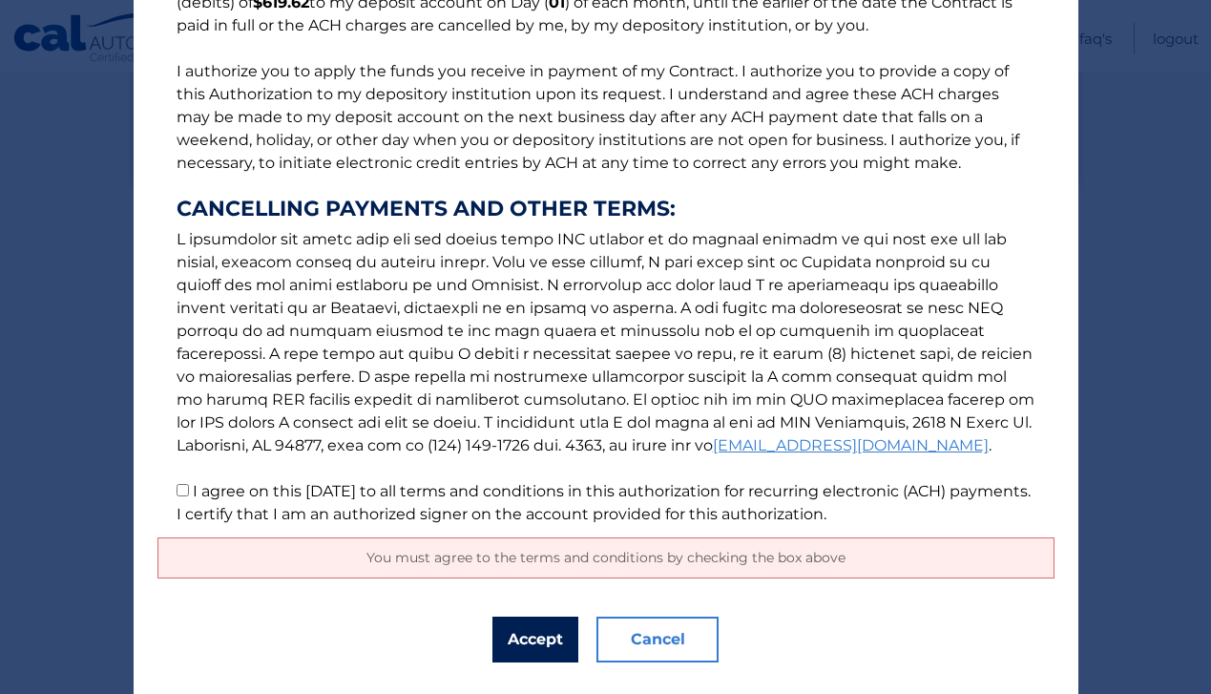
click at [539, 639] on button "Accept" at bounding box center [536, 640] width 86 height 46
click at [193, 494] on label "I agree on this 09/04/2025 to all terms and conditions in this authorization fo…" at bounding box center [604, 502] width 854 height 41
click at [189, 494] on input "I agree on this 09/04/2025 to all terms and conditions in this authorization fo…" at bounding box center [183, 490] width 12 height 12
checkbox input "true"
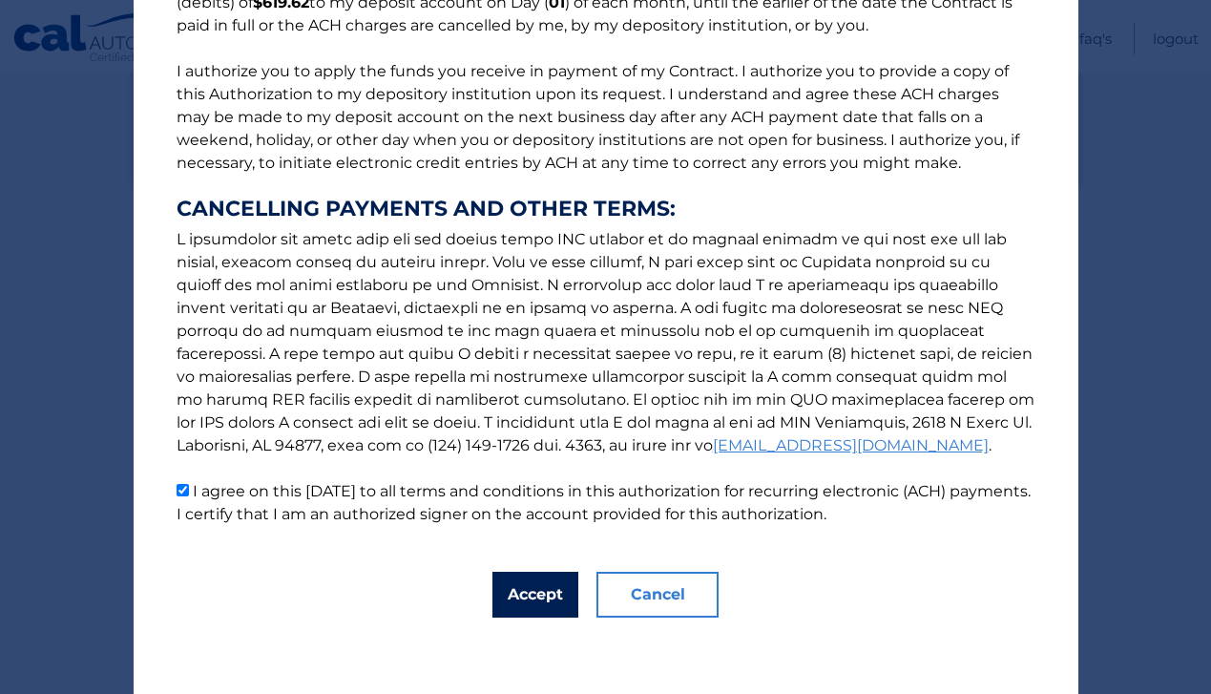
click at [554, 600] on button "Accept" at bounding box center [536, 595] width 86 height 46
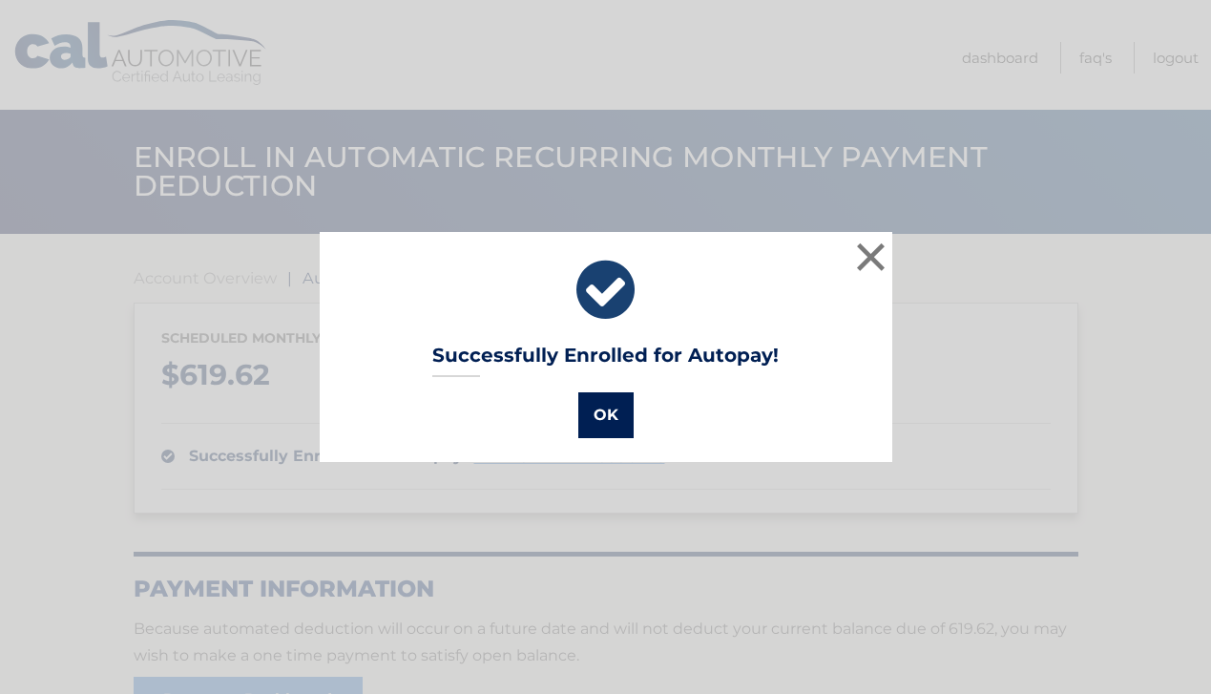
click at [603, 413] on button "OK" at bounding box center [606, 415] width 55 height 46
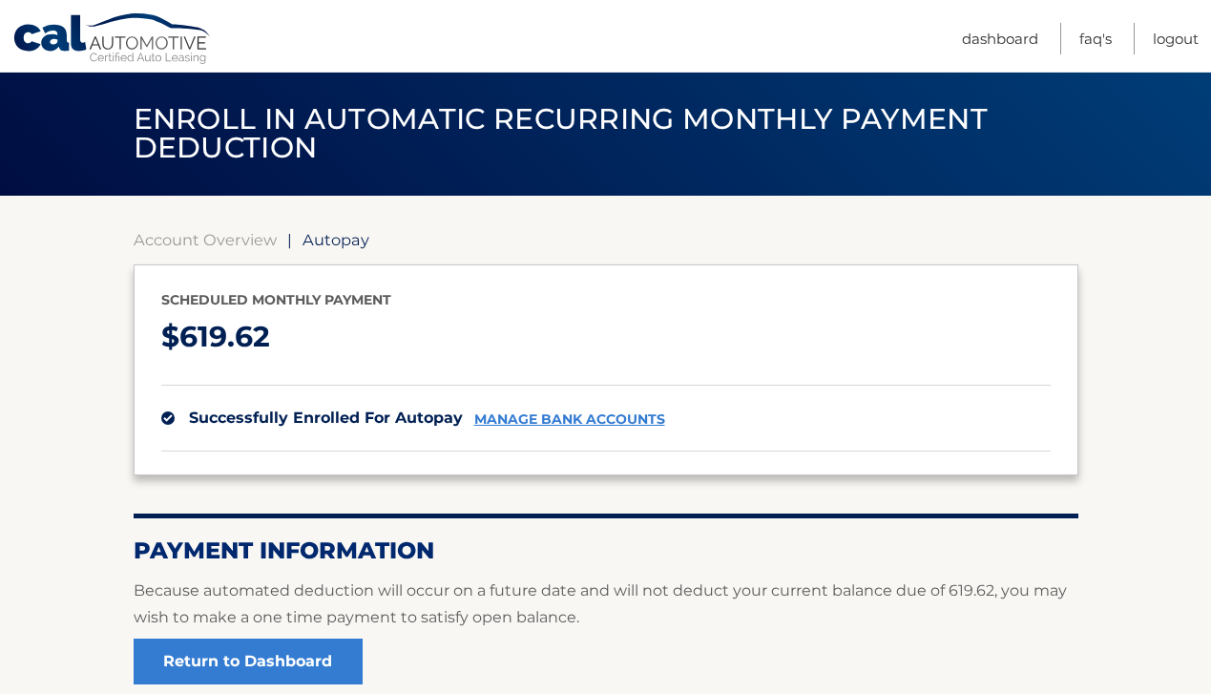
scroll to position [76, 0]
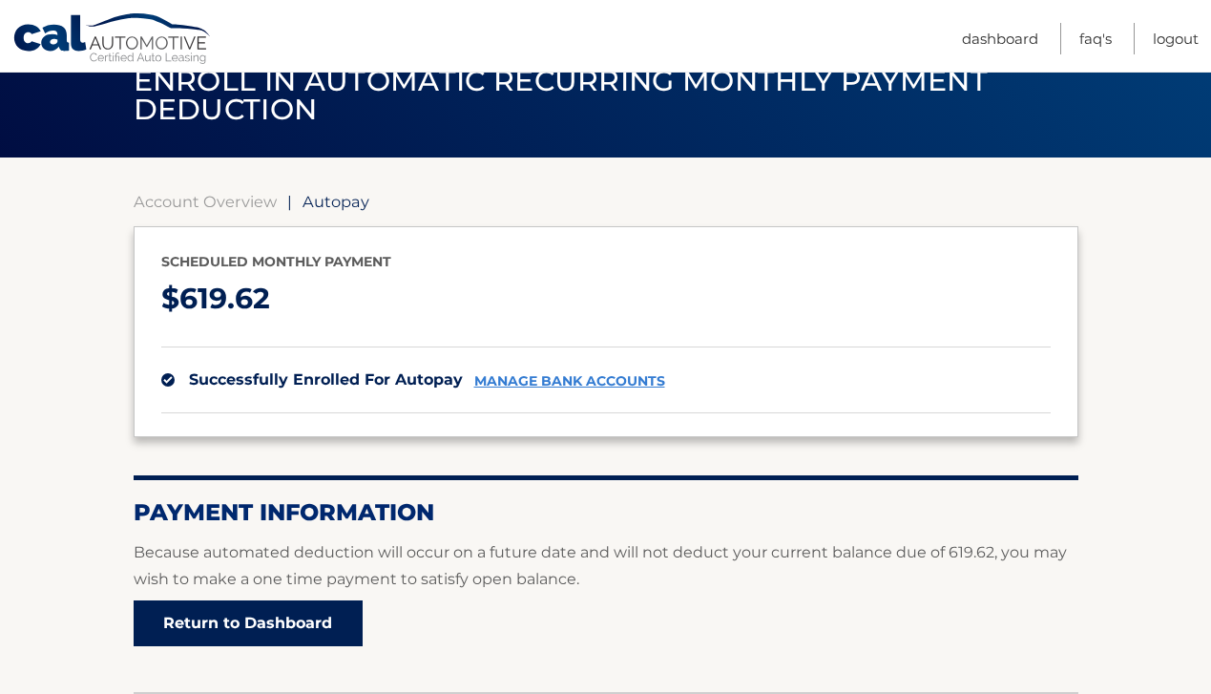
click at [320, 642] on link "Return to Dashboard" at bounding box center [248, 623] width 229 height 46
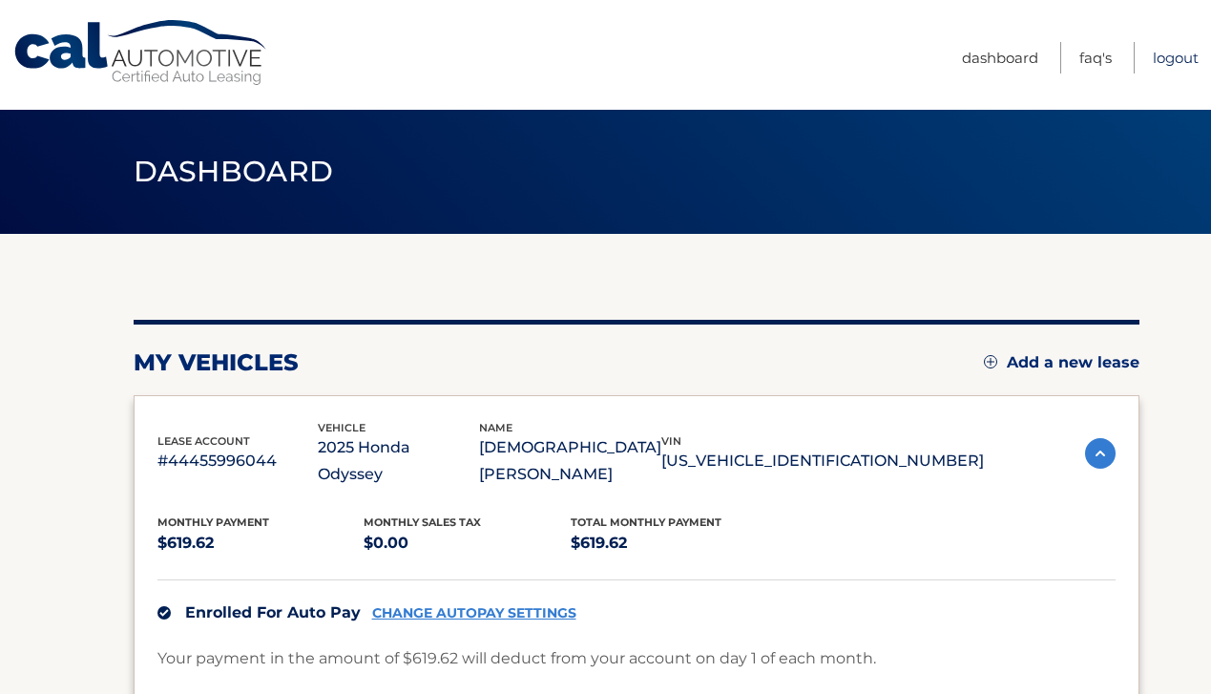
click at [1181, 64] on link "Logout" at bounding box center [1176, 58] width 46 height 32
